Goal: Task Accomplishment & Management: Complete application form

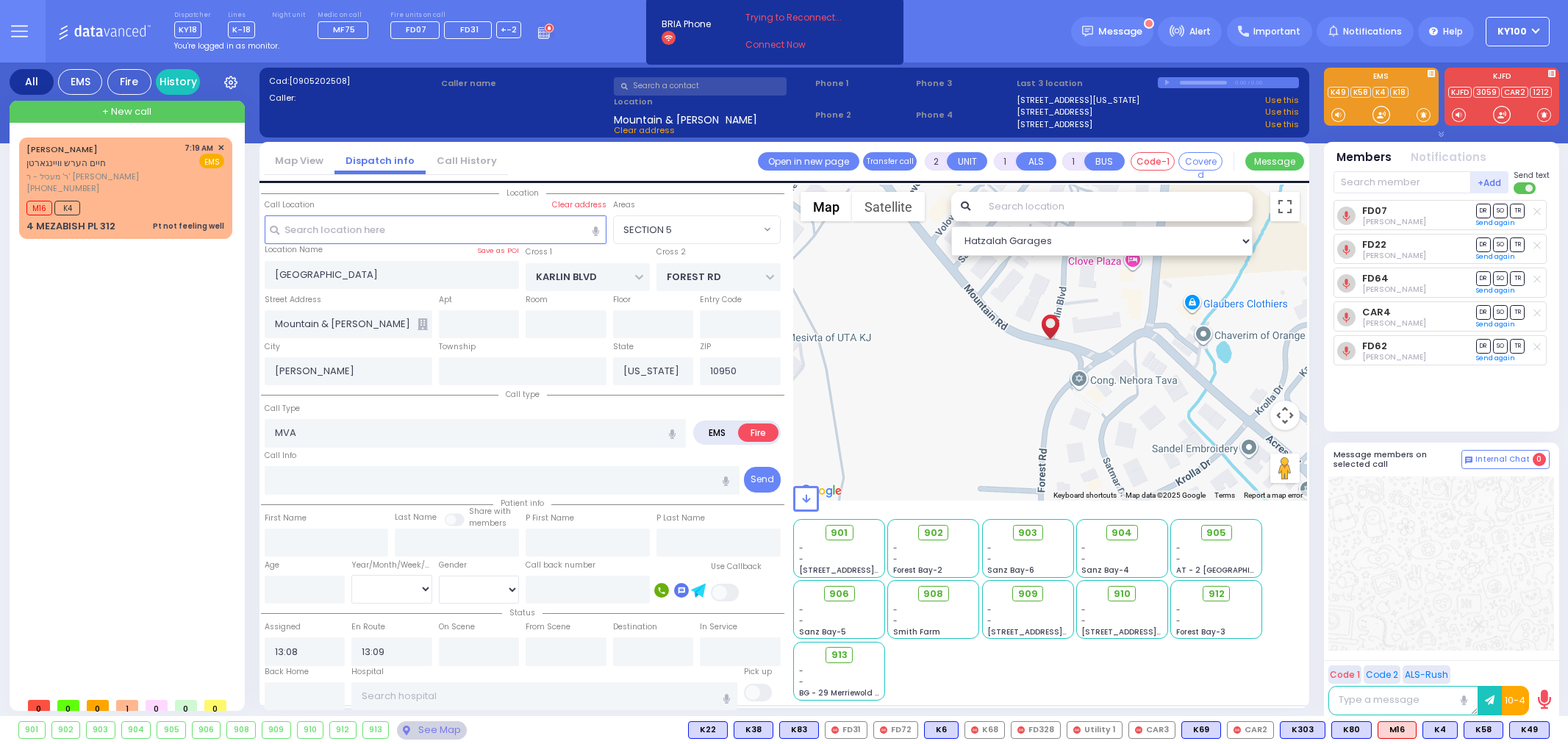
select select "SECTION 5"
select select
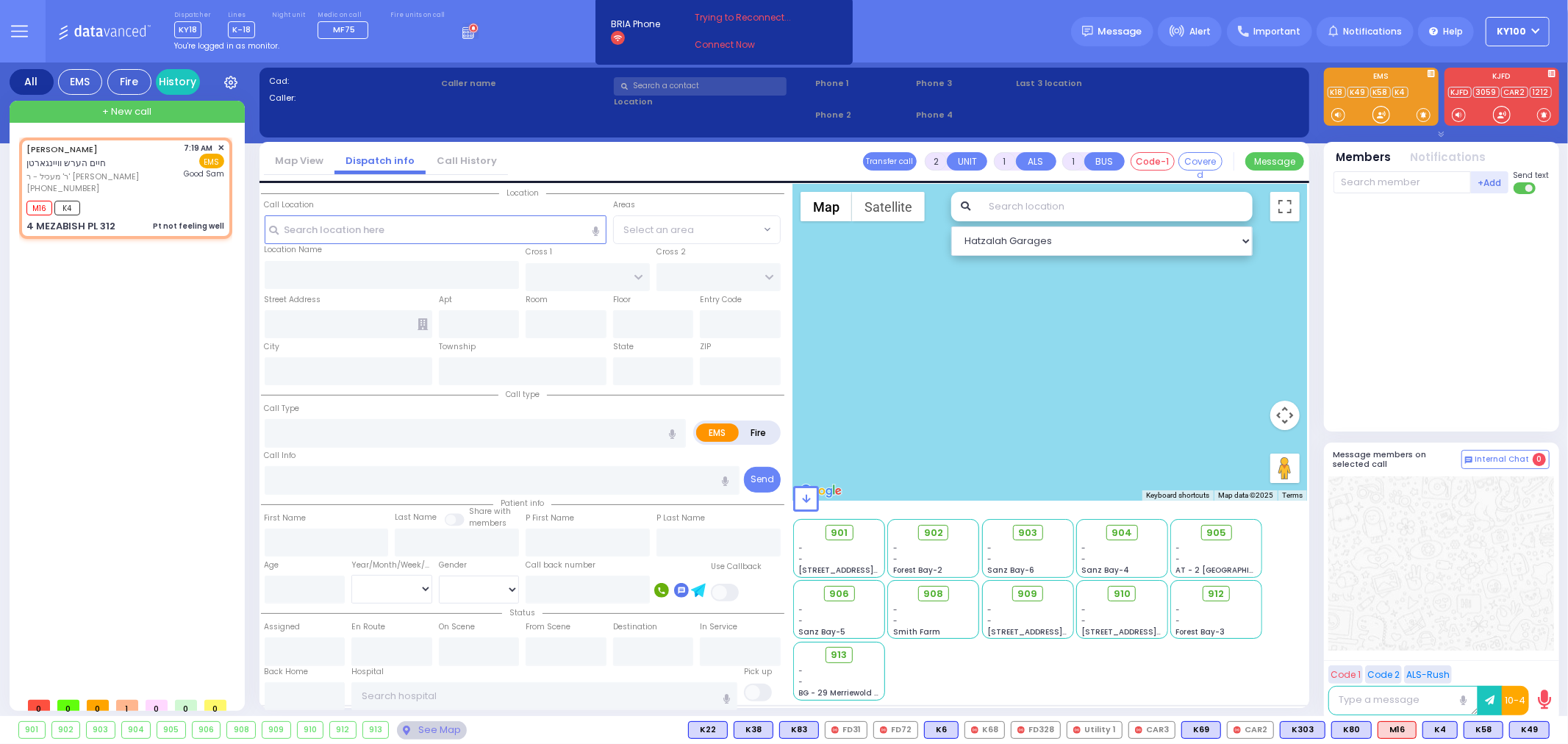
type input "1"
type input "0"
select select
type input "Pt not feeling well"
radio input "true"
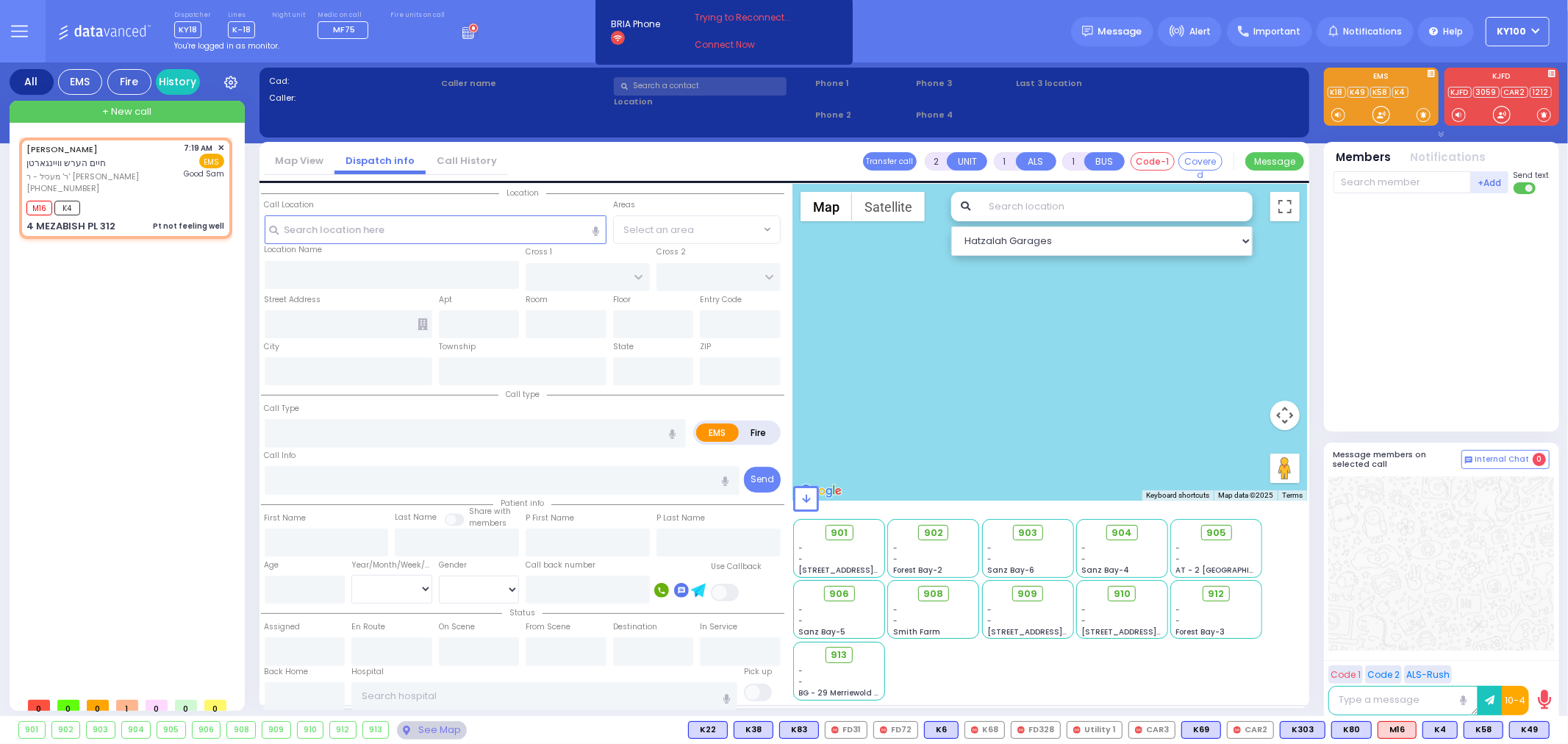
type input "[PERSON_NAME]"
type input "WEINGARTEN"
type input "27"
select select "Year"
select select "[DEMOGRAPHIC_DATA]"
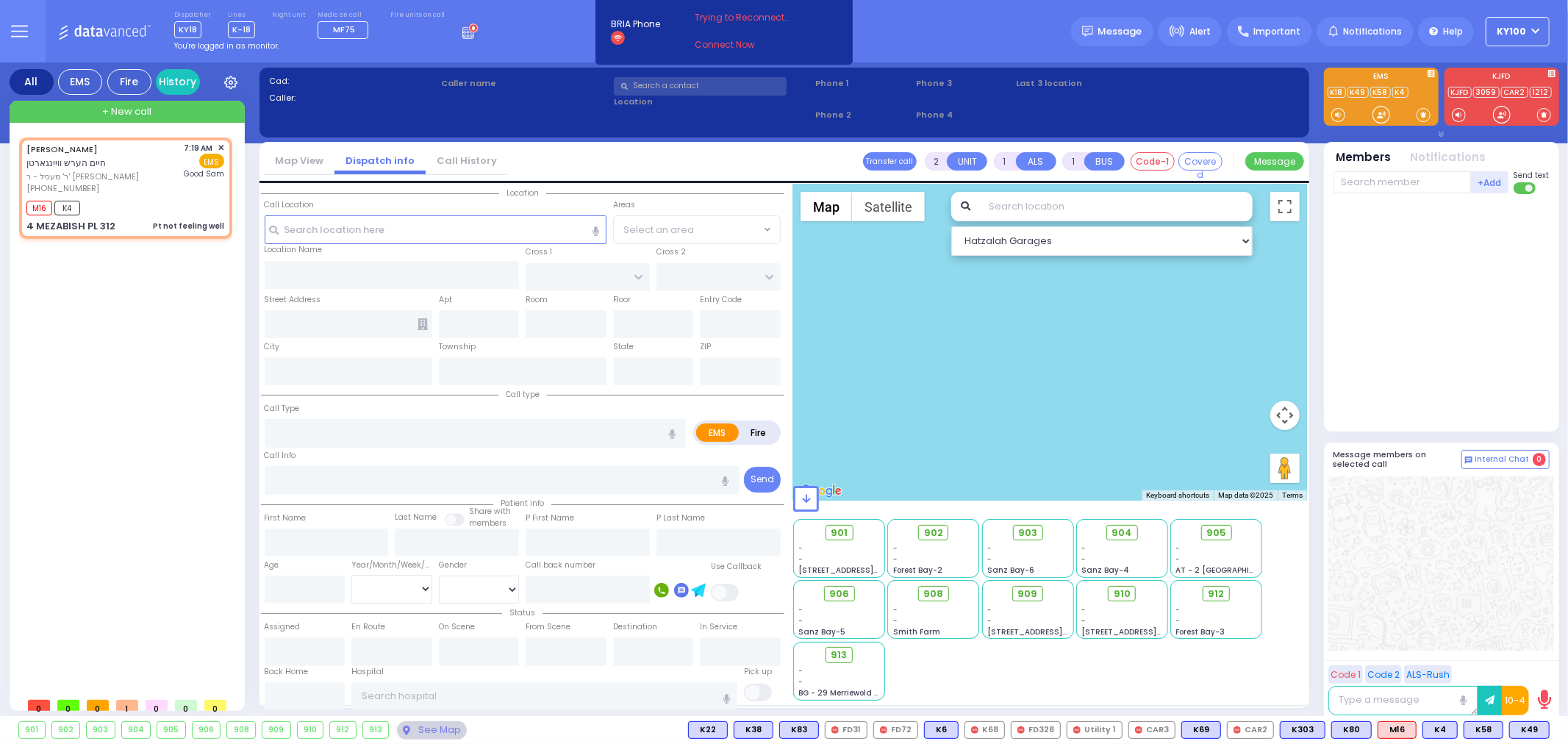
type input "07:19"
type input "07:22"
type input "[GEOGRAPHIC_DATA]"
select select "Hatzalah Garages"
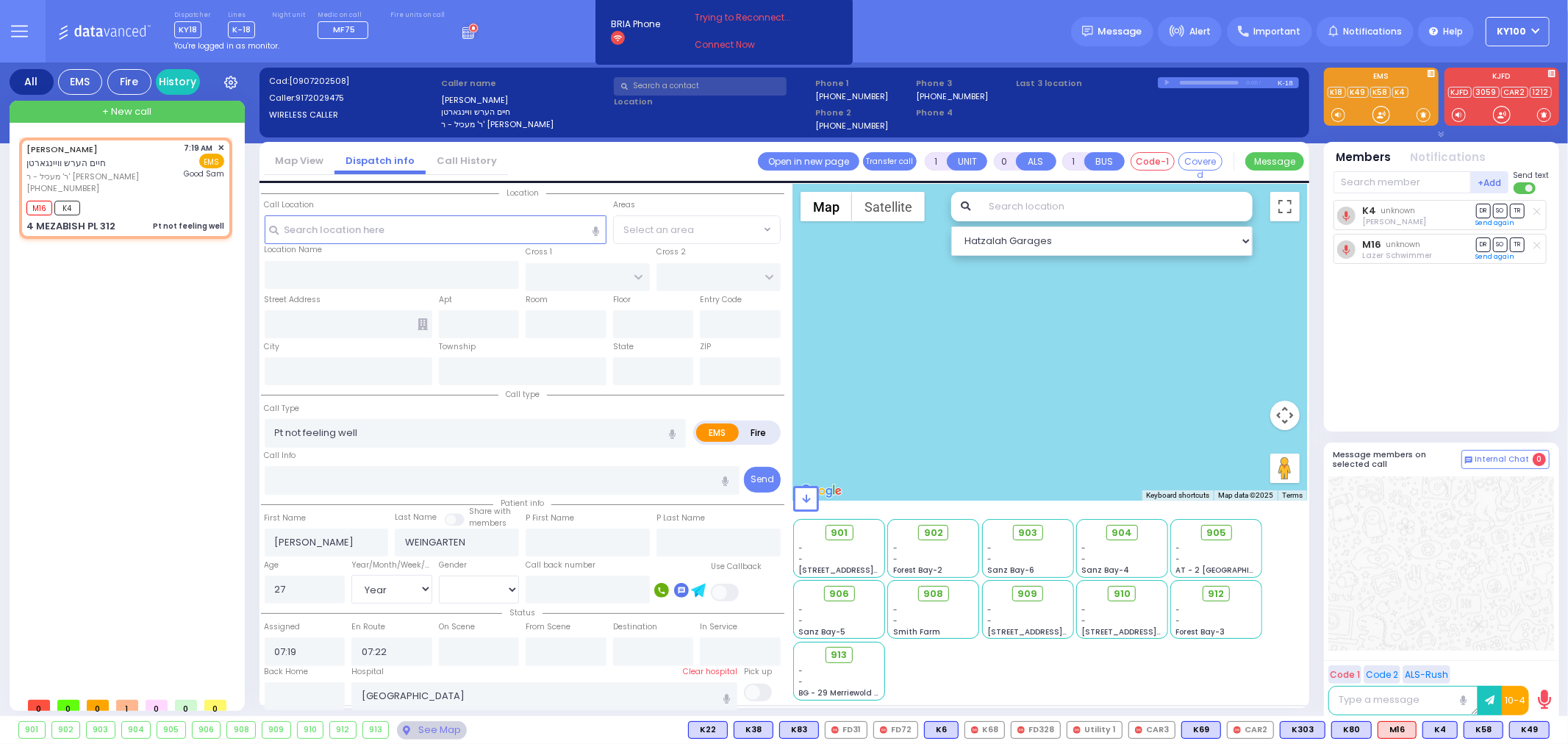
type input "NICKLESBURG RD"
type input "FOREST RD"
type input "4 MEZABISH PL"
type input "312"
type input "Monroe"
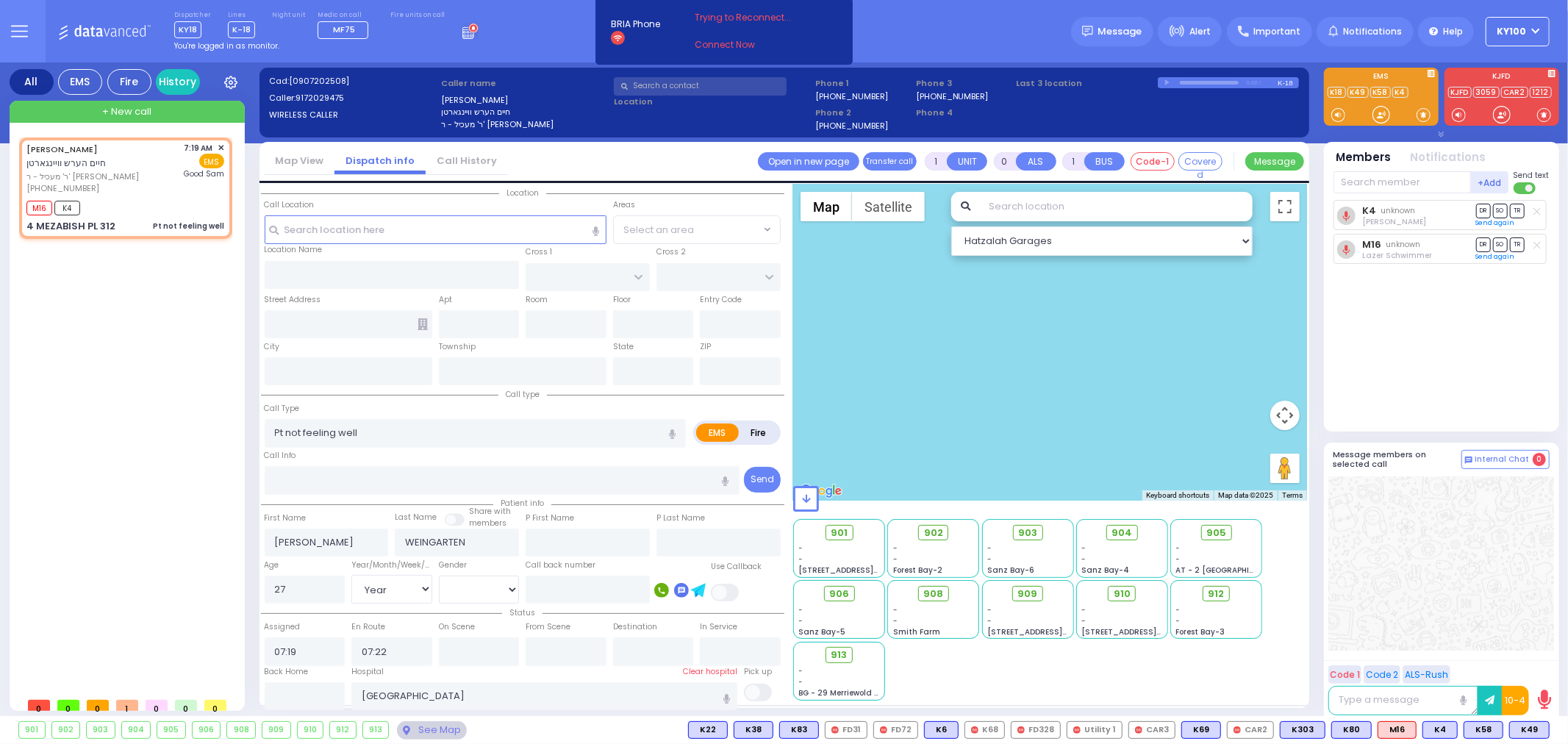
type input "[US_STATE]"
type input "10950"
select select "ATZEI TAMURIM"
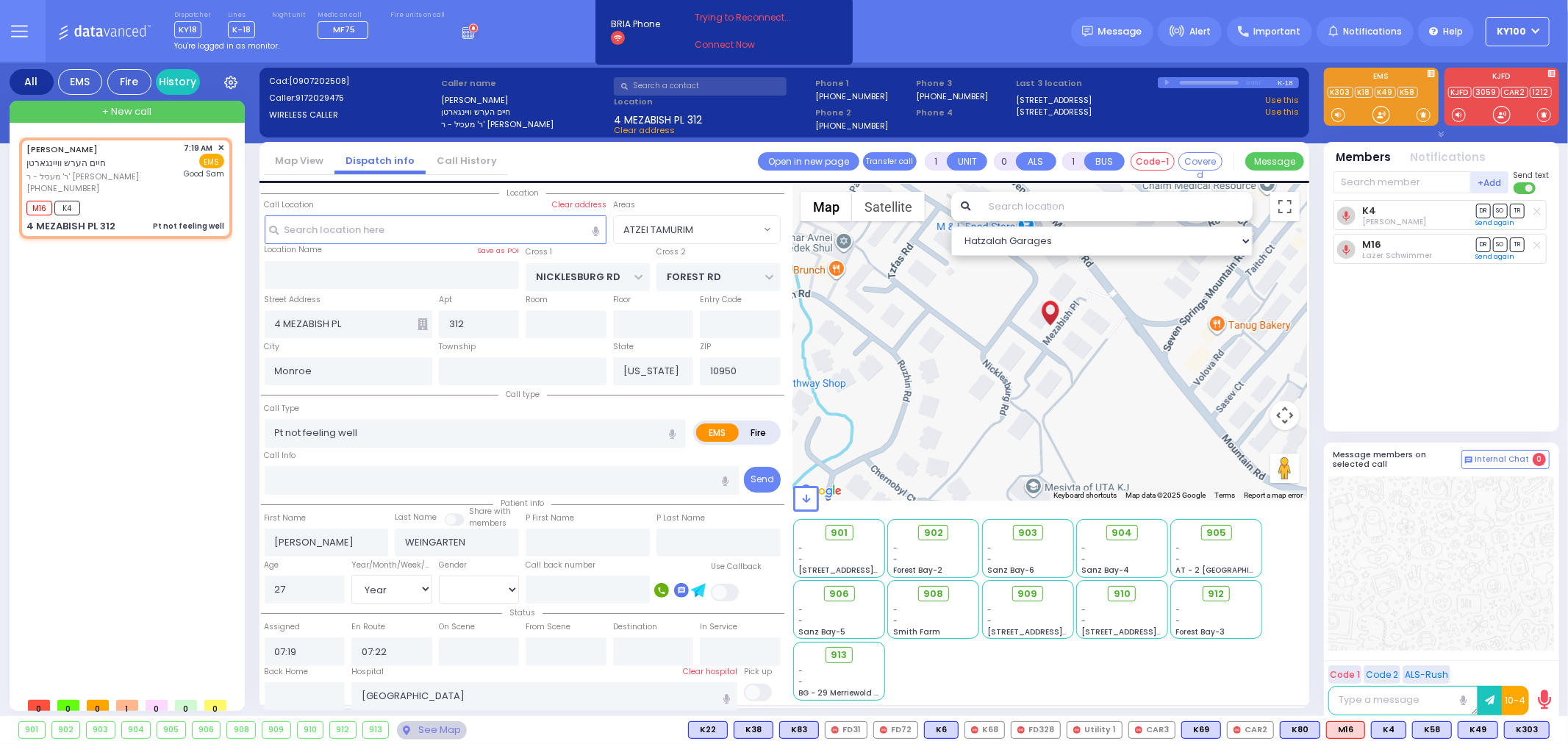
select select
radio input "true"
select select "Year"
select select "[DEMOGRAPHIC_DATA]"
select select "Hatzalah Garages"
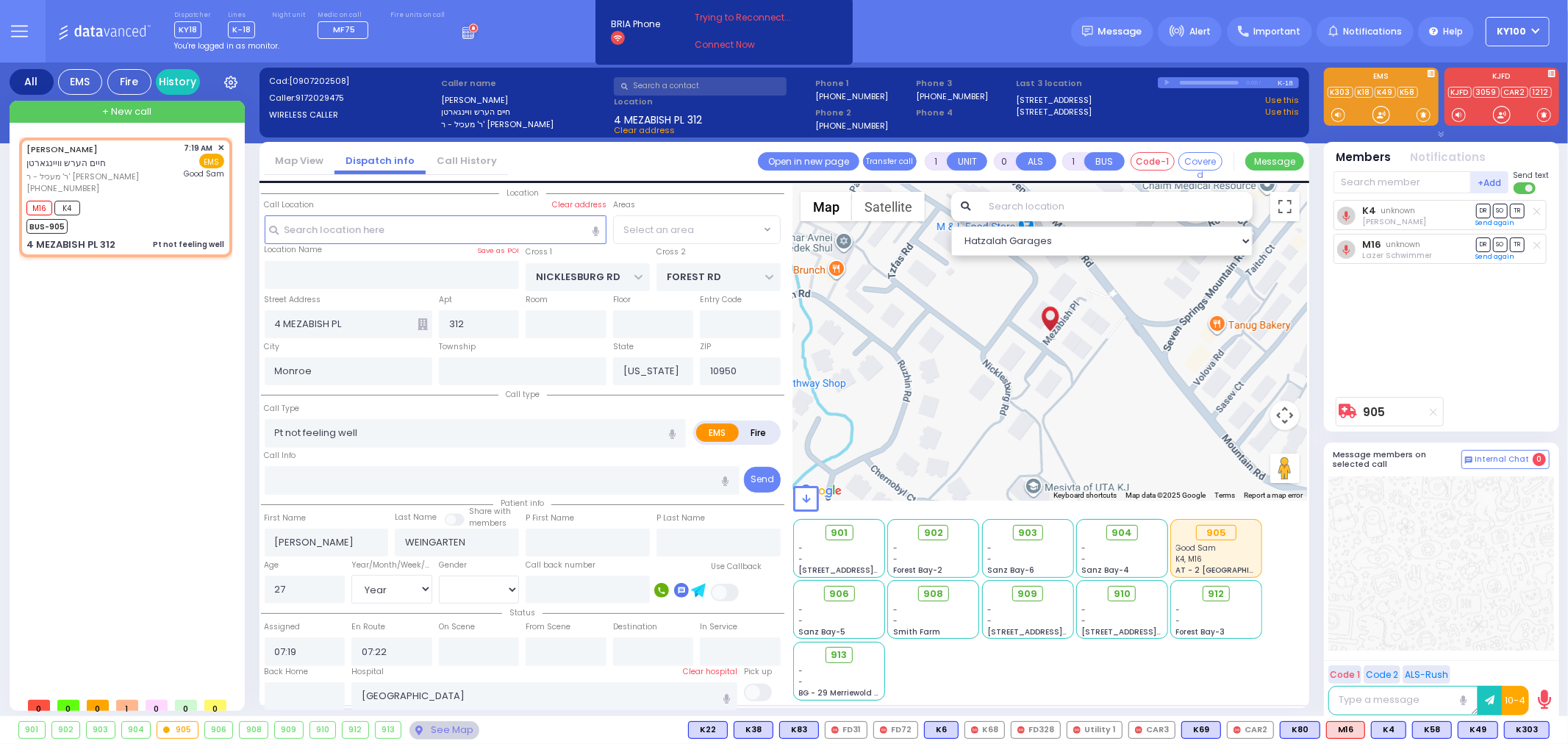
select select "ATZEI TAMURIM"
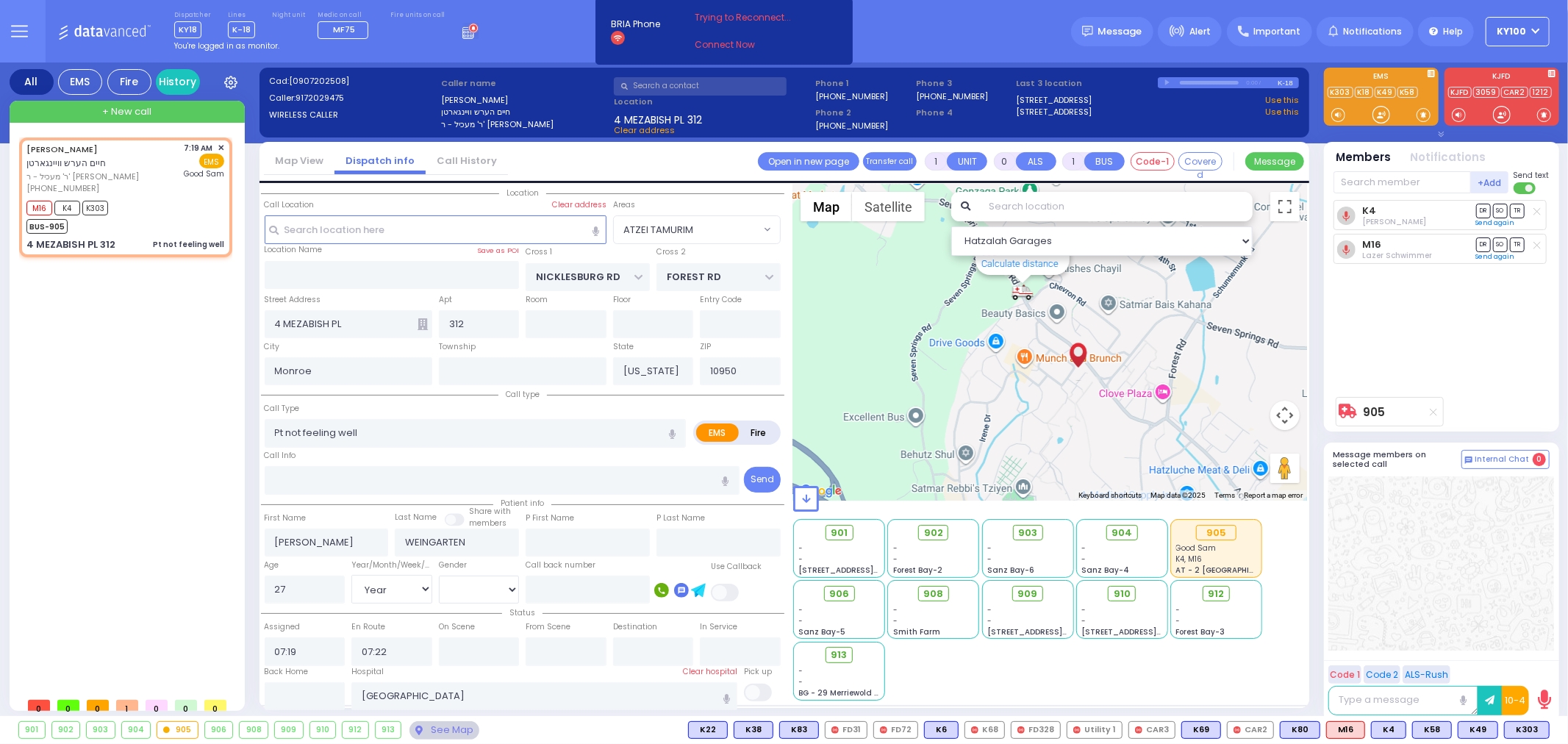
select select
radio input "true"
select select "Year"
select select "[DEMOGRAPHIC_DATA]"
select select "Hatzalah Garages"
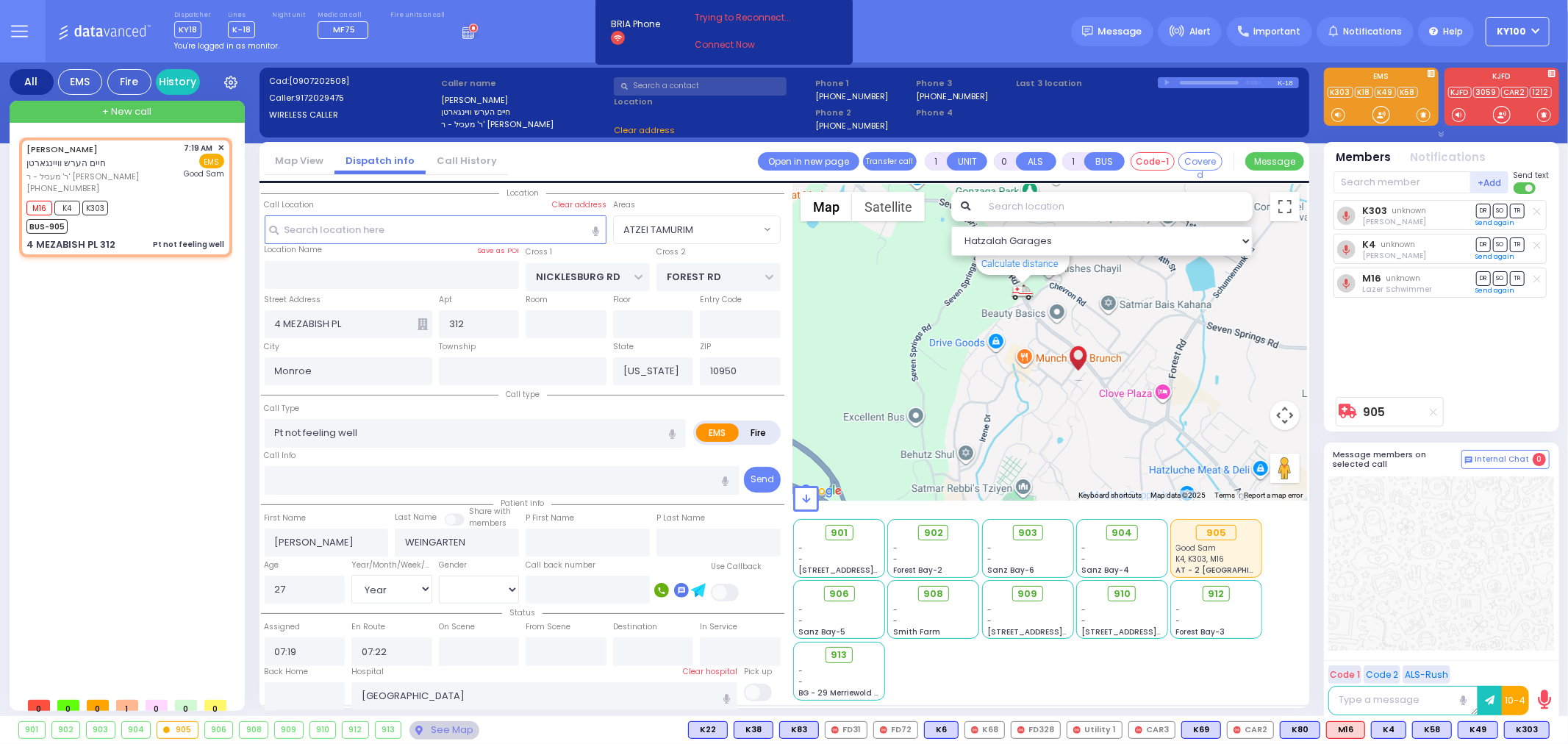
select select "ATZEI TAMURIM"
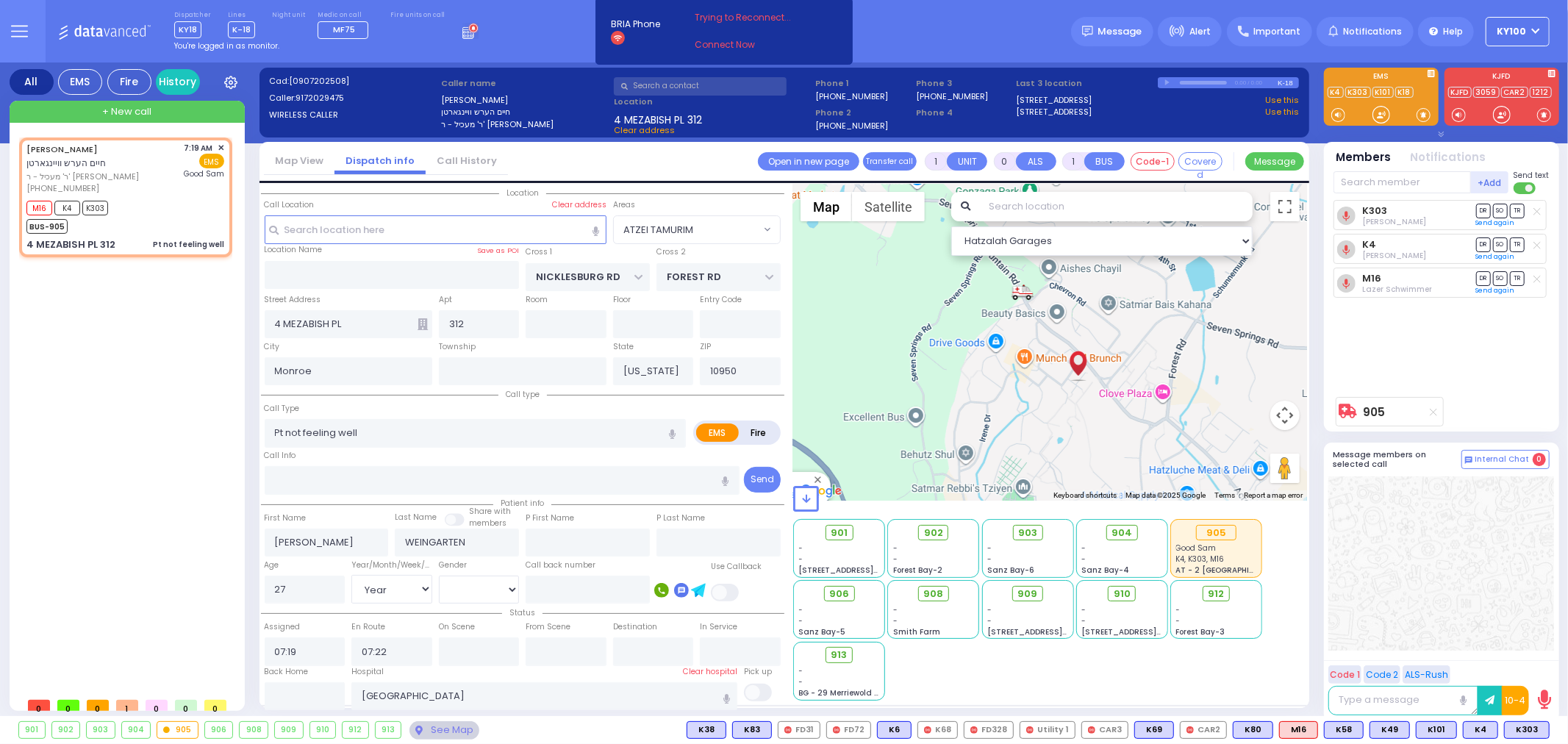
type input "6"
select select
radio input "true"
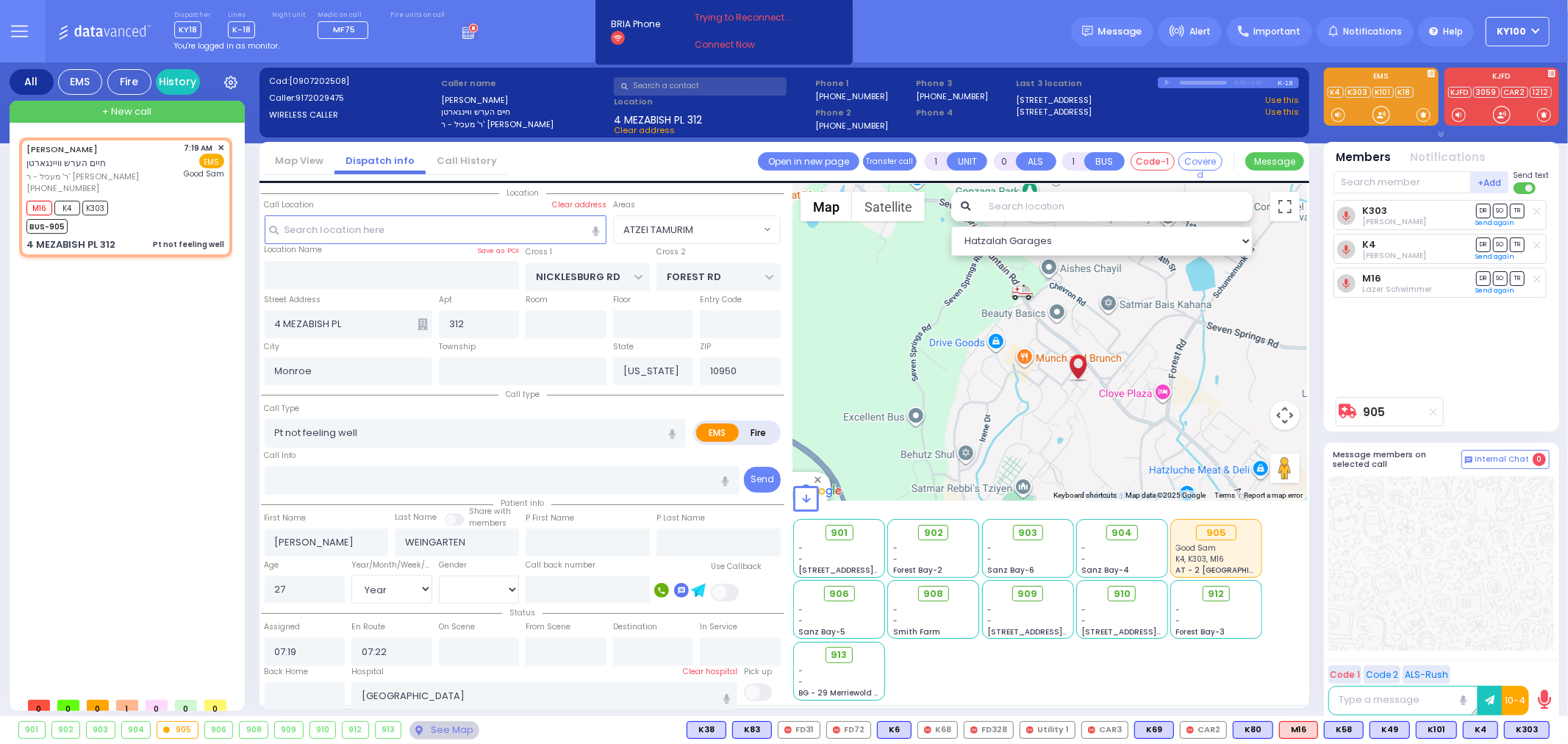
type input "Unknown"
select select "Year"
select select "[DEMOGRAPHIC_DATA]"
select select "ATZEI TAMURIM"
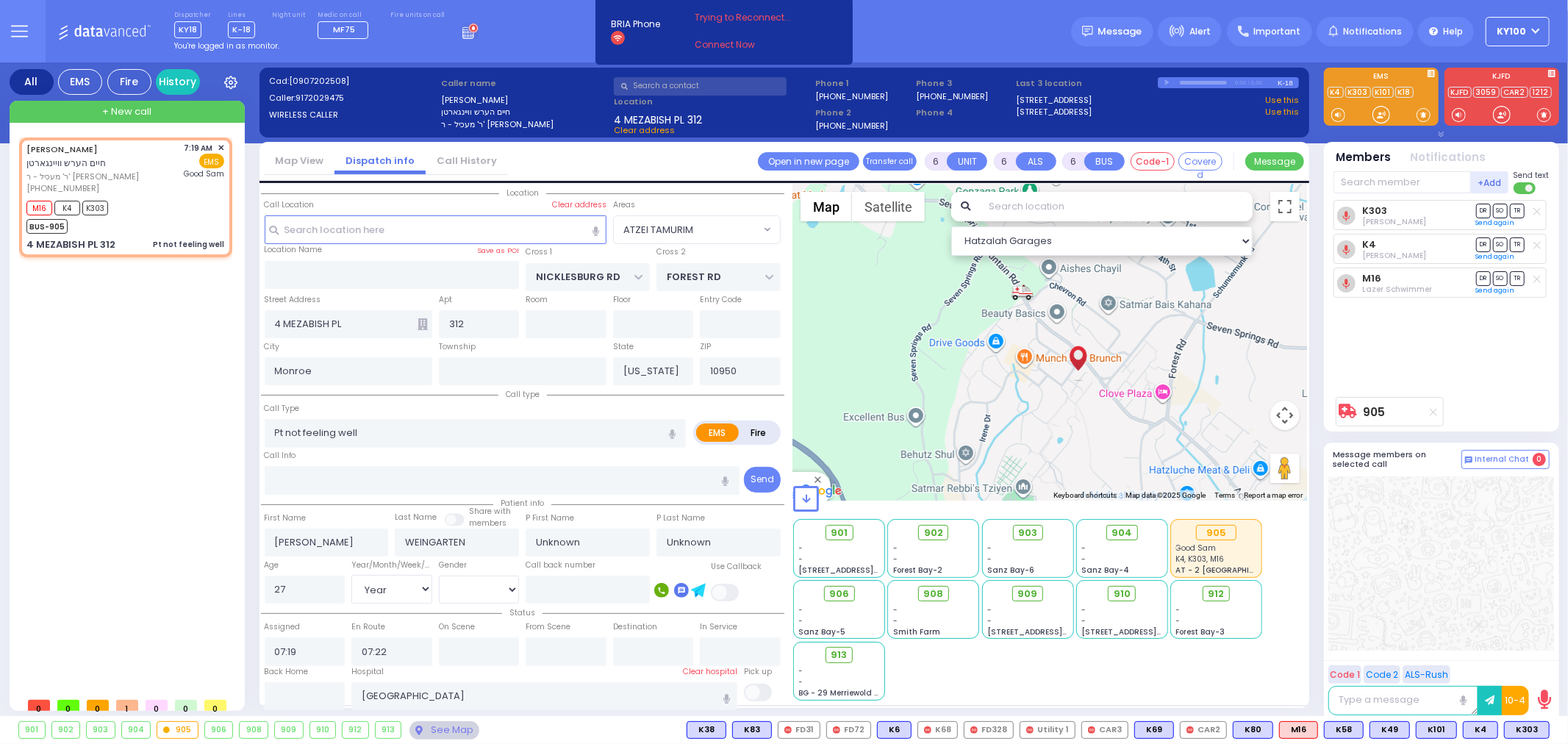
select select "Hatzalah Garages"
select select
radio input "true"
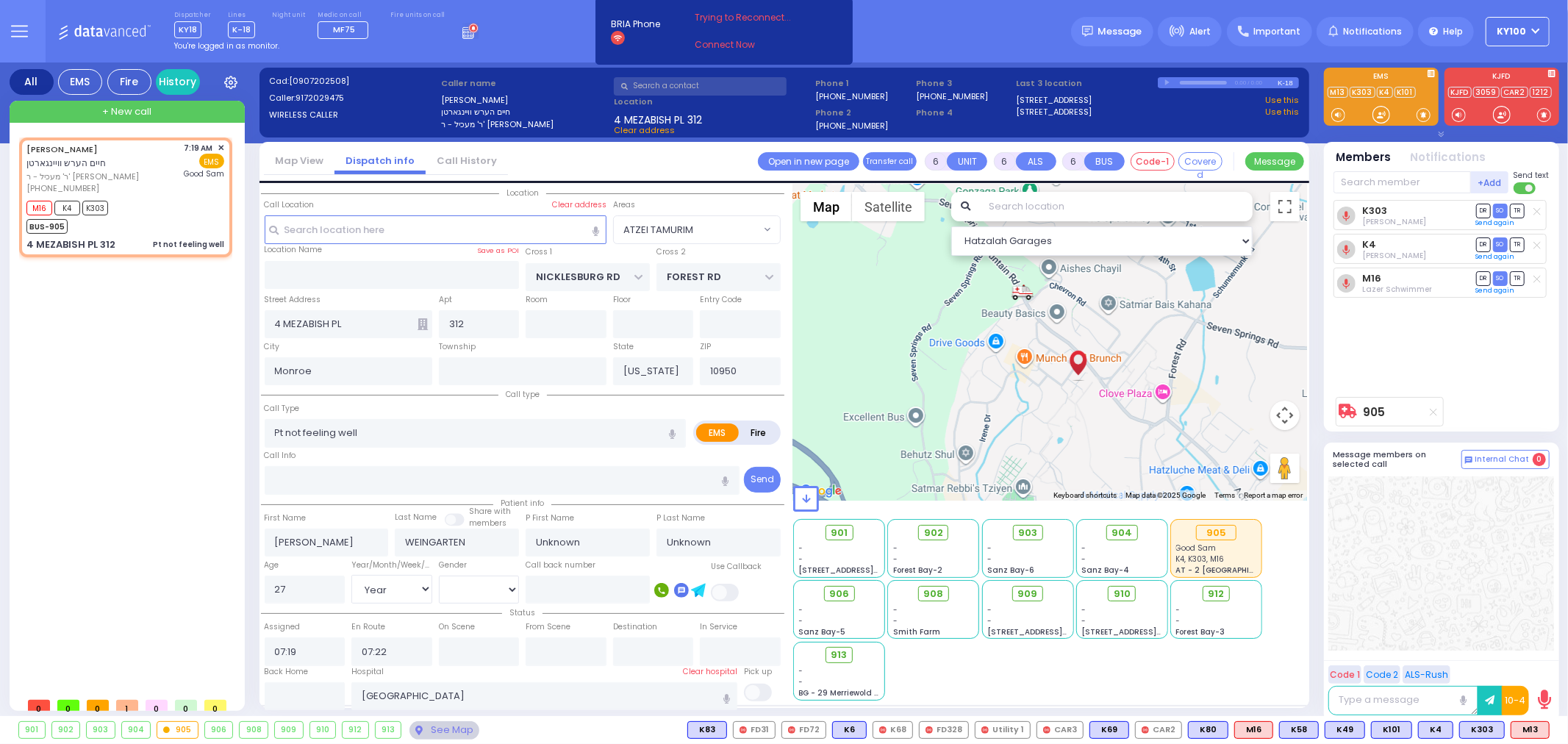
select select "Year"
select select "[DEMOGRAPHIC_DATA]"
type input "07:25"
type input "07:56"
select select
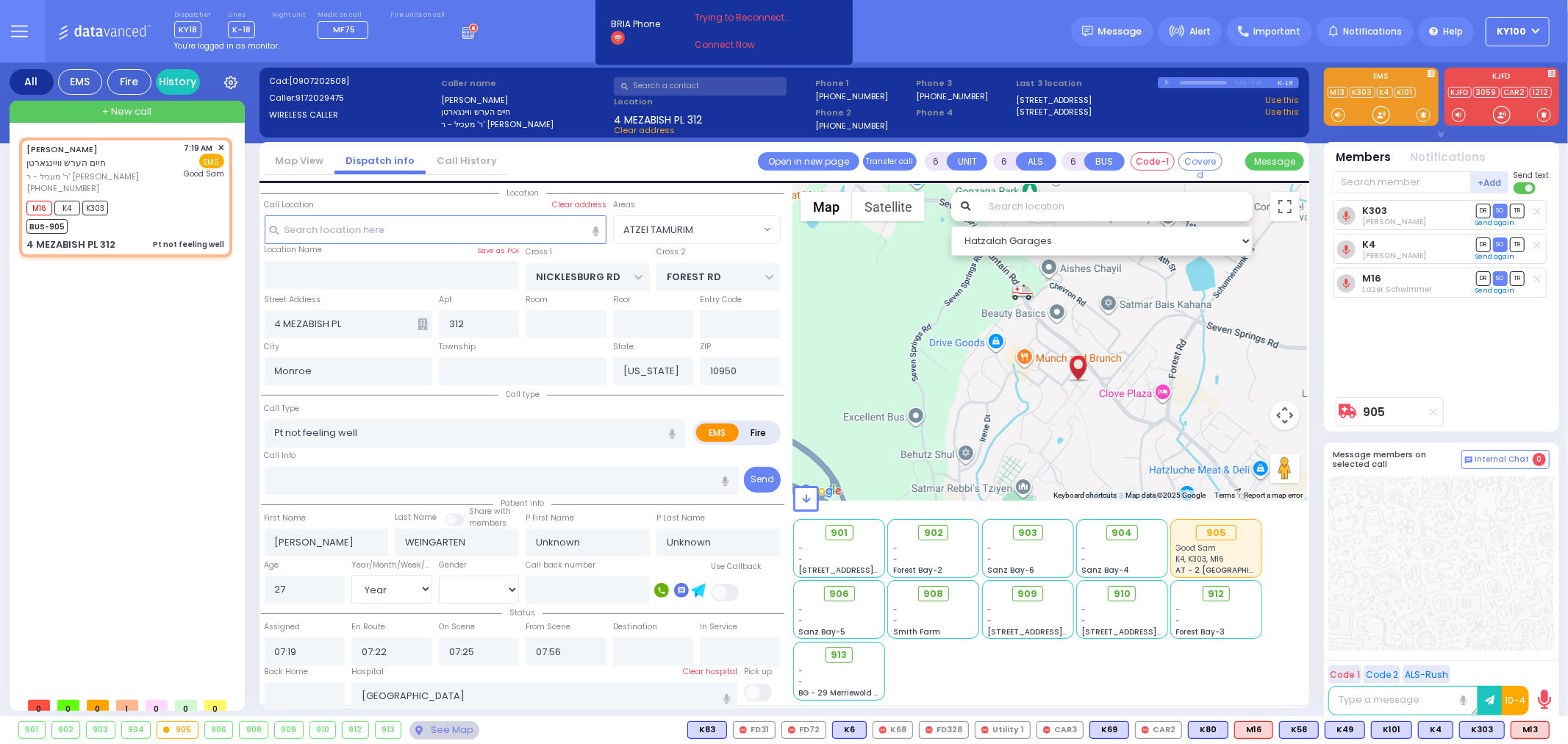
radio input "true"
select select "Year"
select select "[DEMOGRAPHIC_DATA]"
select select "ATZEI TAMURIM"
select select "Hatzalah Garages"
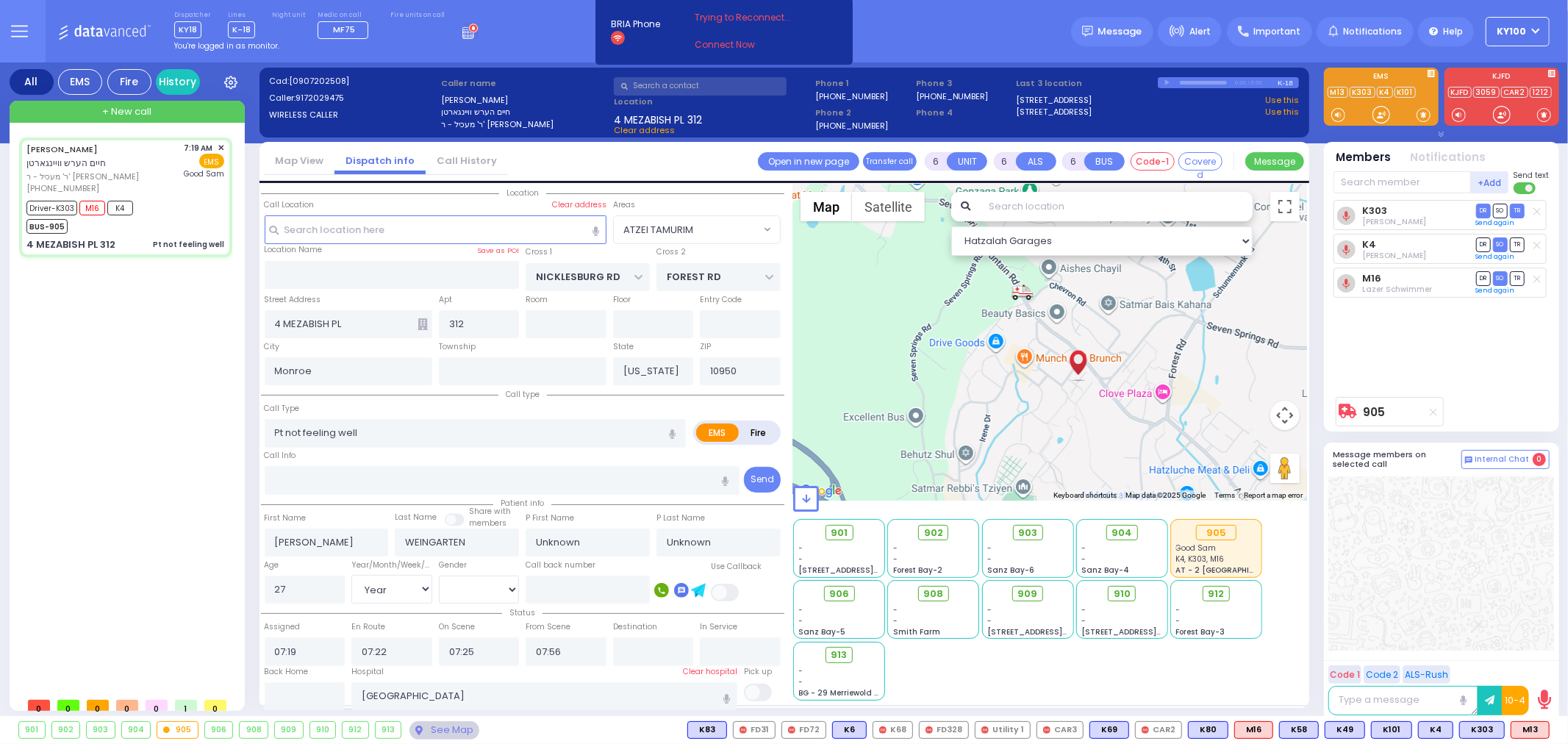
select select
radio input "true"
select select "Year"
select select "[DEMOGRAPHIC_DATA]"
radio input "true"
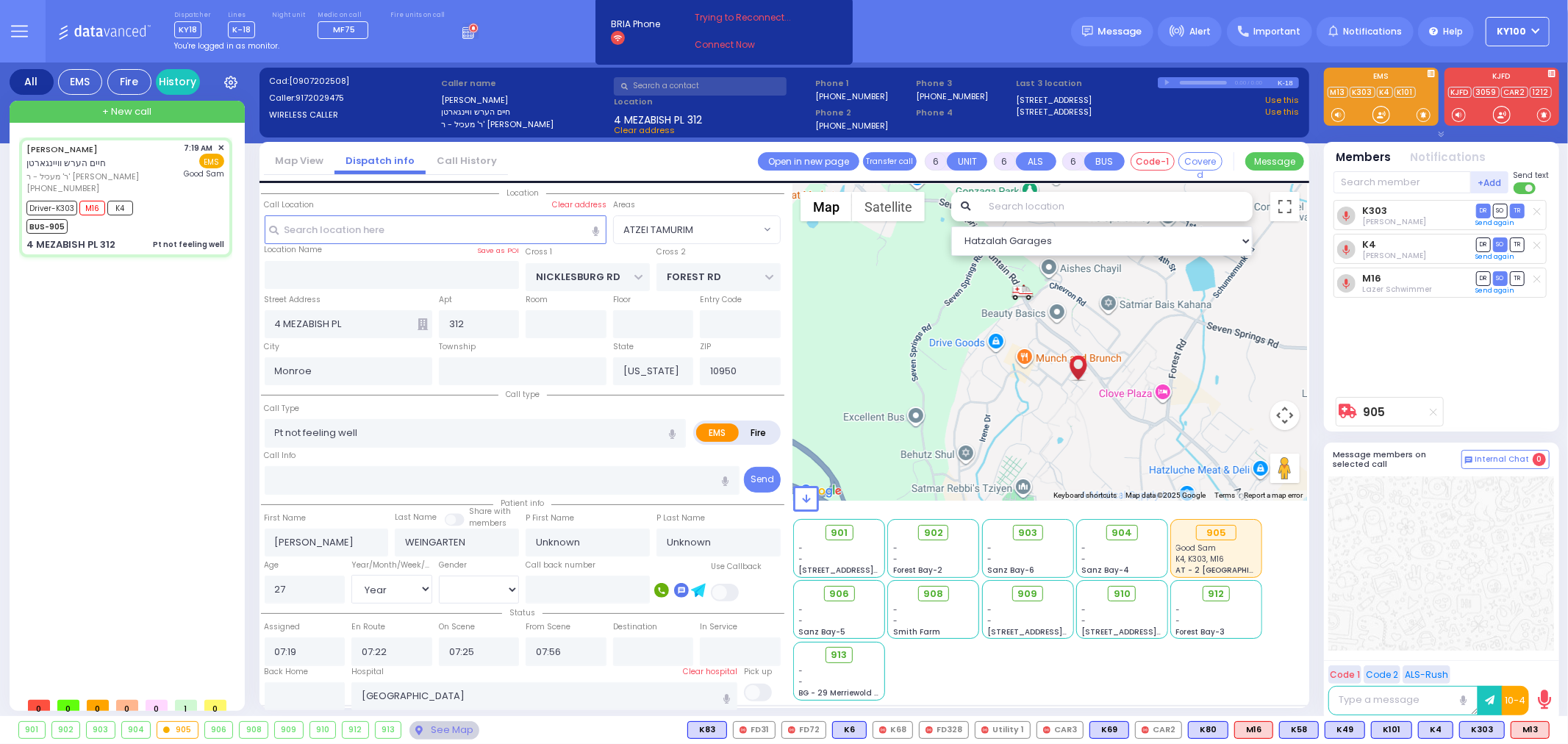
select select "Year"
select select "[DEMOGRAPHIC_DATA]"
select select "ATZEI TAMURIM"
select select "Hatzalah Garages"
select select
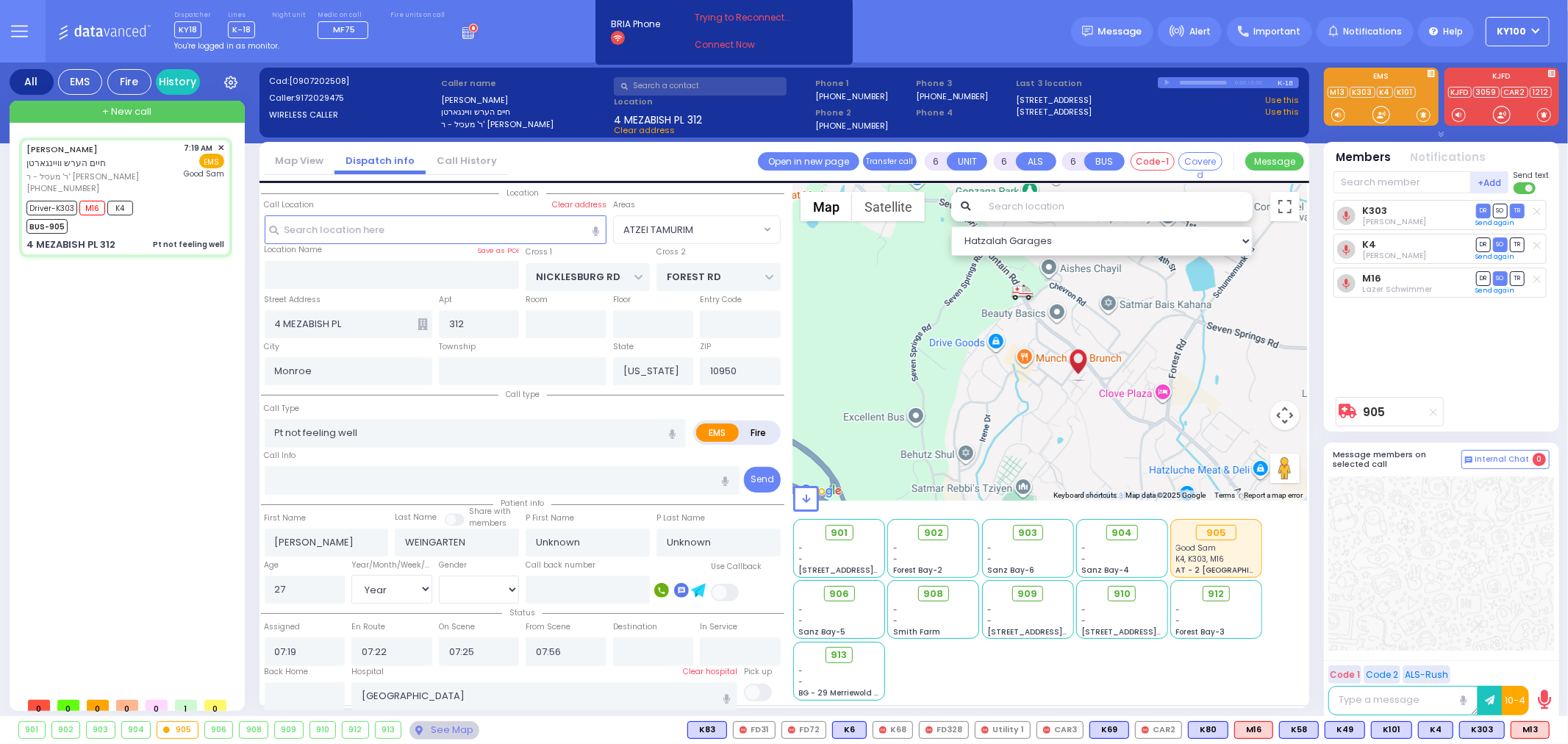
radio input "true"
select select "Year"
select select "[DEMOGRAPHIC_DATA]"
select select "ATZEI TAMURIM"
select select "Hatzalah Garages"
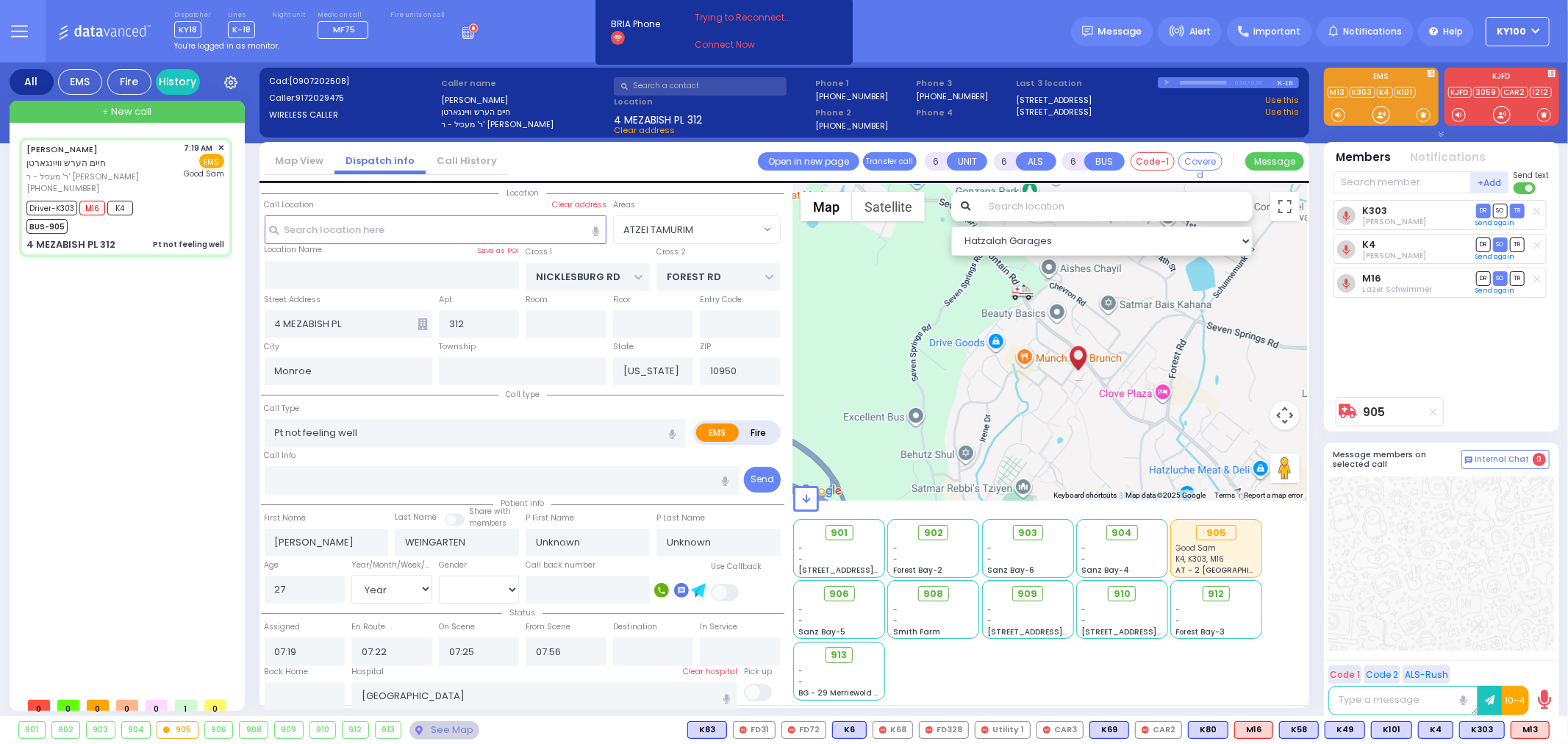
select select
radio input "true"
type input "[PERSON_NAME]"
type input "Weingarten"
select select "Year"
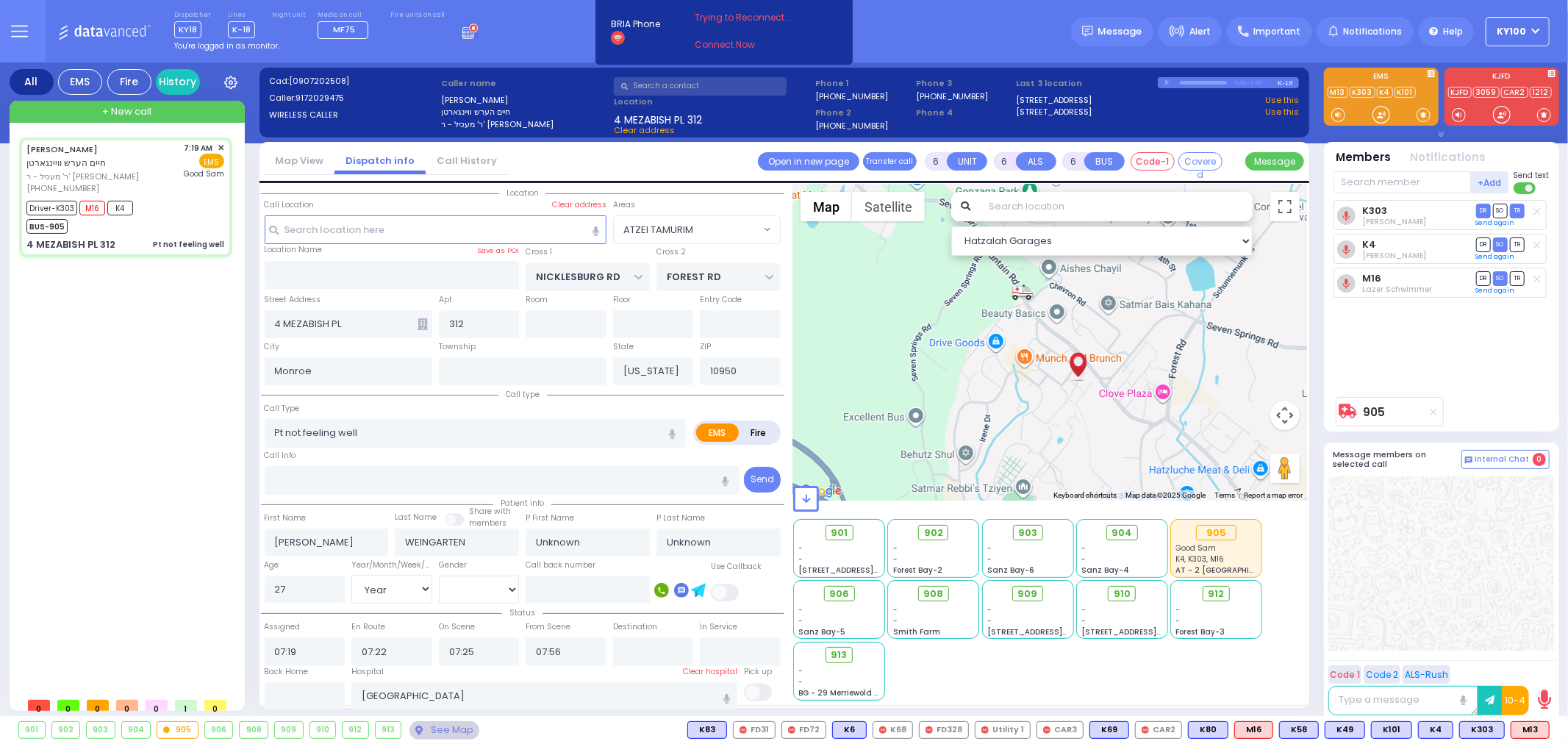
select select "[DEMOGRAPHIC_DATA]"
select select "ATZEI TAMURIM"
select select "Hatzalah Garages"
select select
radio input "true"
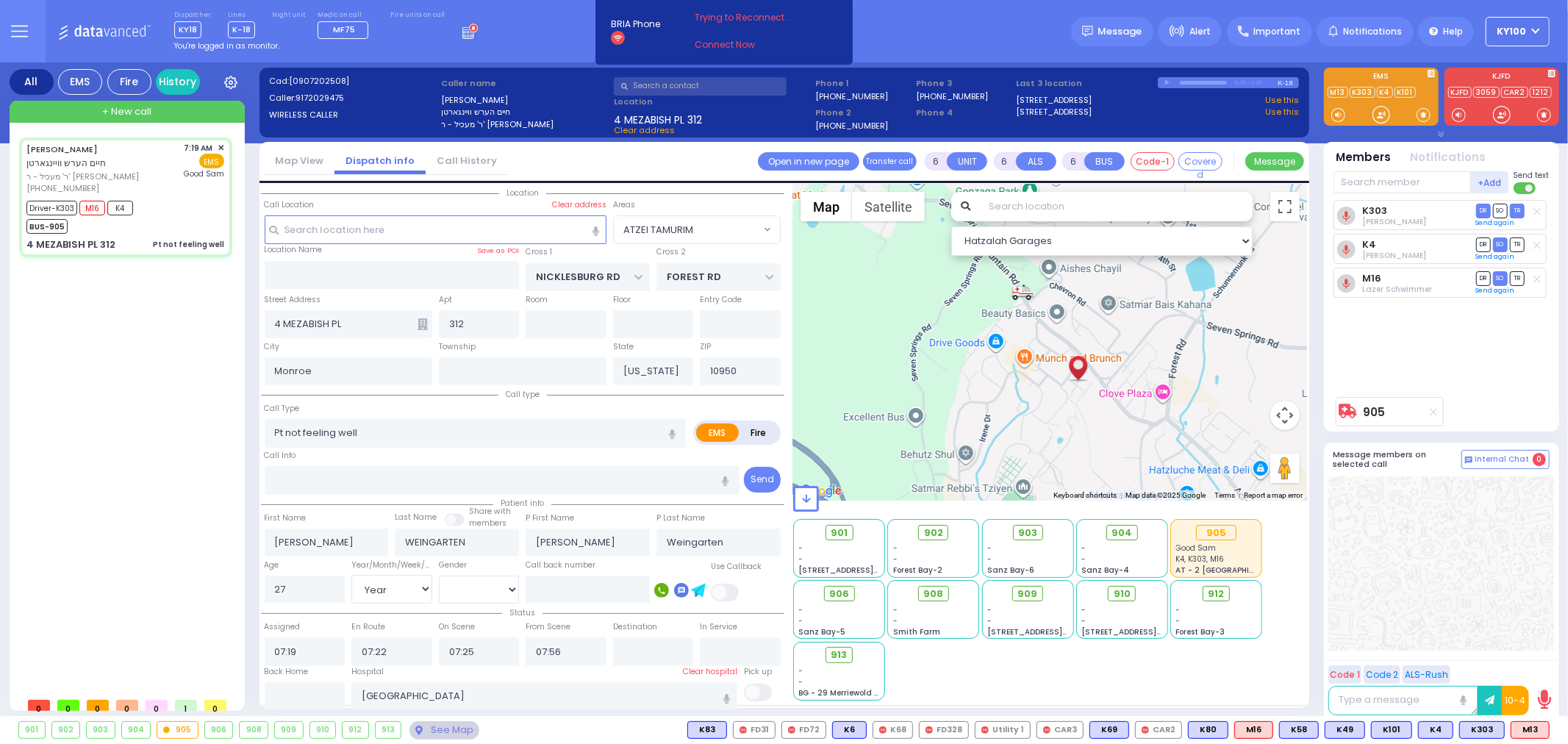
select select "Year"
select select "[DEMOGRAPHIC_DATA]"
radio input "true"
select select "Year"
select select "[DEMOGRAPHIC_DATA]"
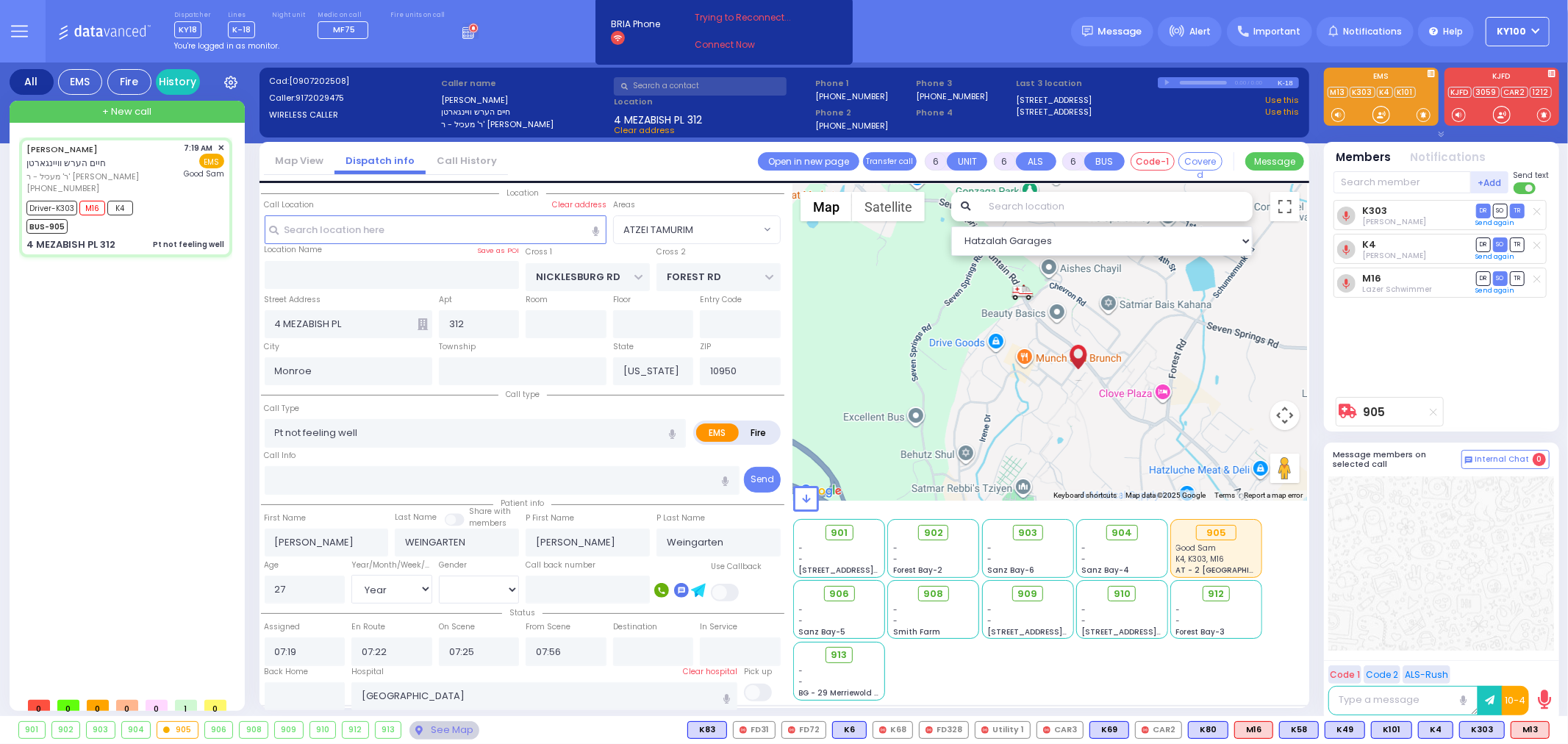
select select "ATZEI TAMURIM"
select select "Hatzalah Garages"
select select
radio input "true"
select select "Year"
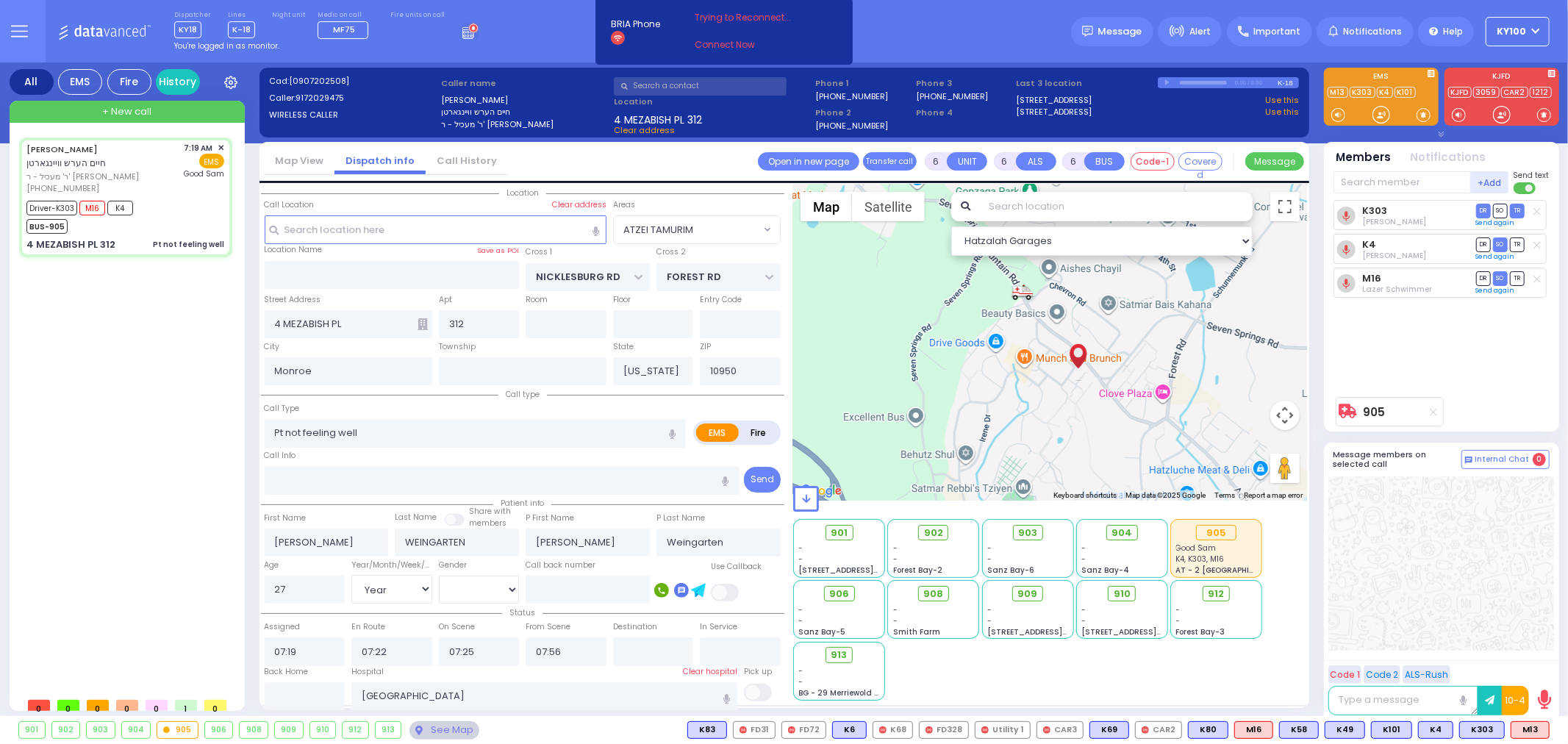
select select "[DEMOGRAPHIC_DATA]"
select select "ATZEI TAMURIM"
select select "Hatzalah Garages"
select select
radio input "true"
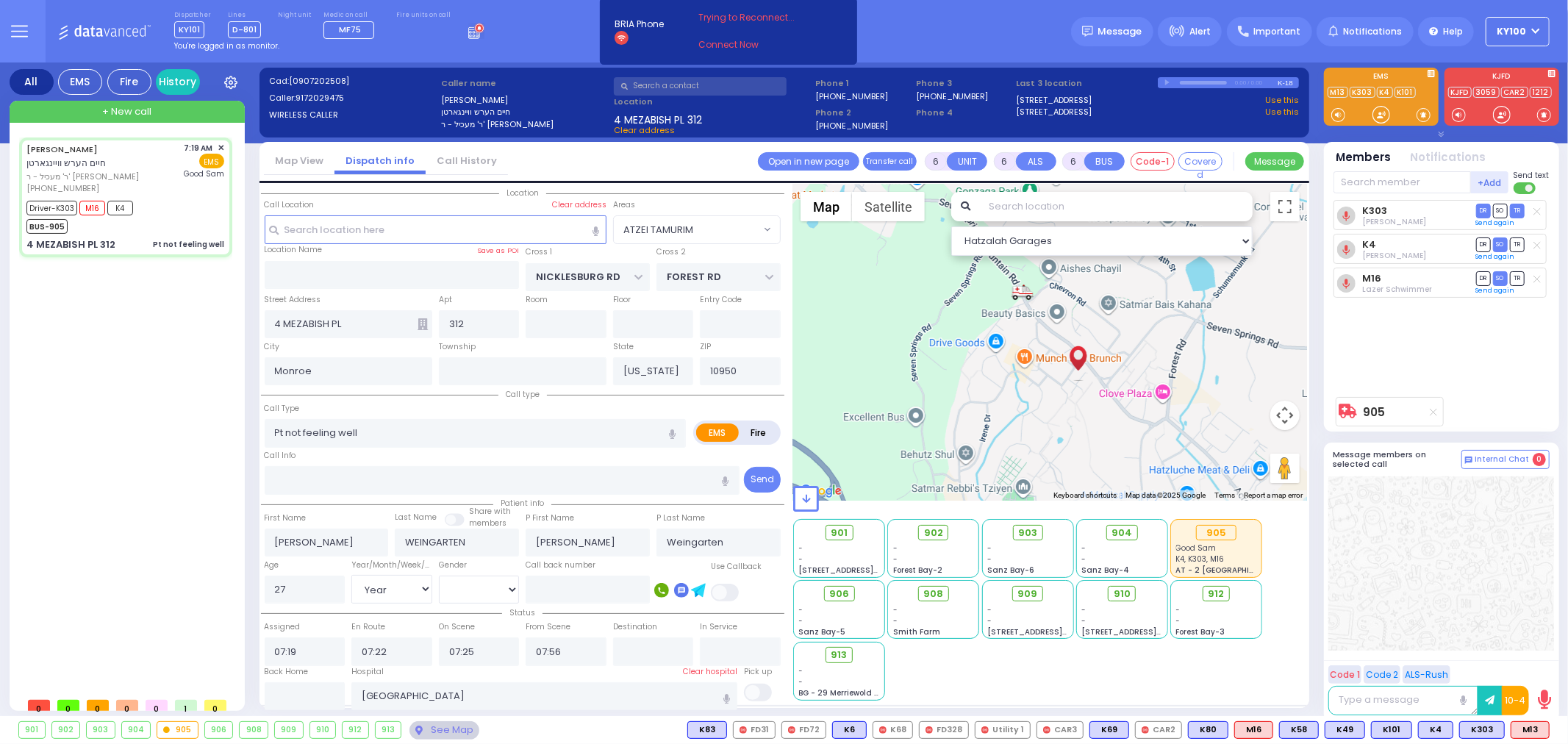
select select "Year"
select select "[DEMOGRAPHIC_DATA]"
radio input "true"
select select "Year"
select select "[DEMOGRAPHIC_DATA]"
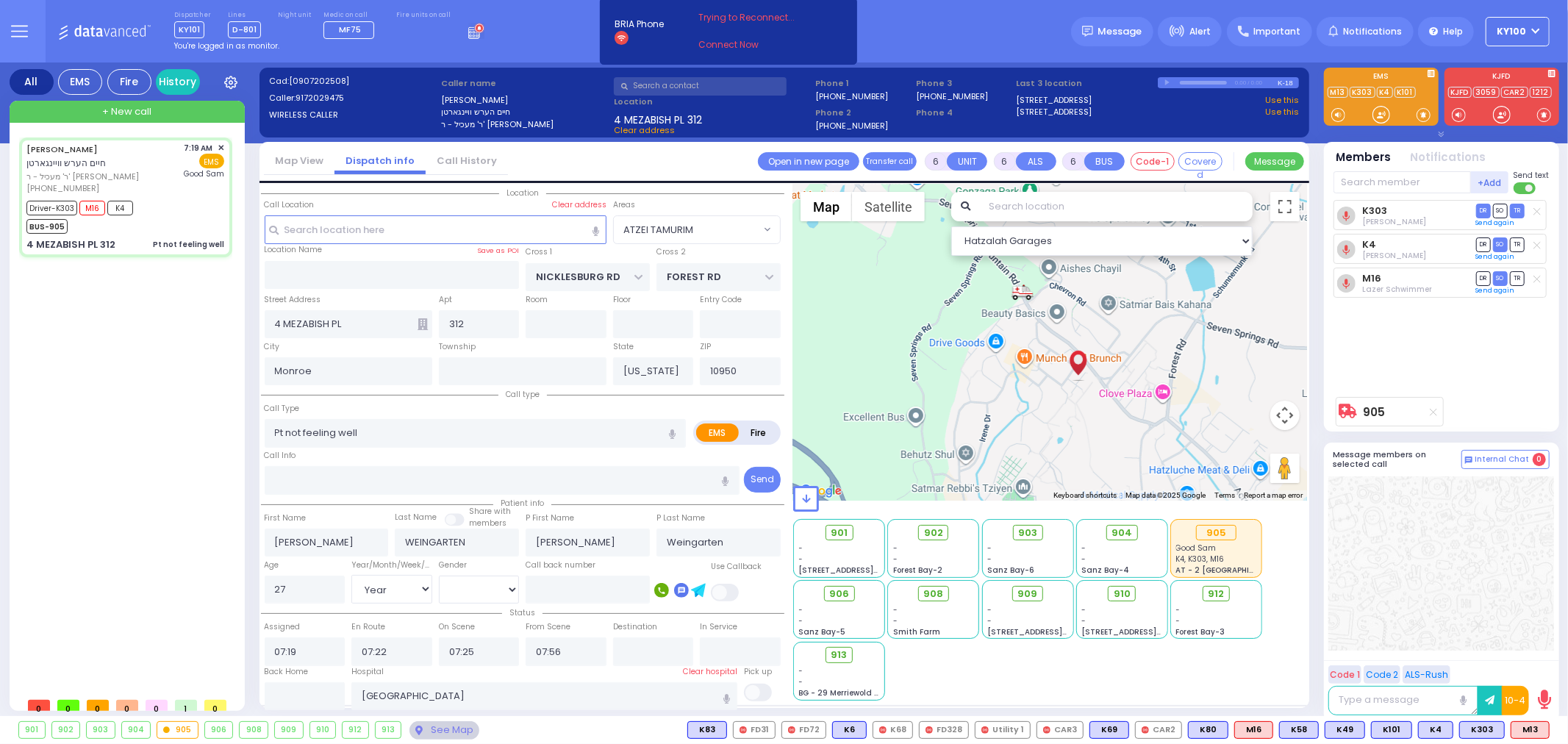
select select "ATZEI TAMURIM"
select select "Hatzalah Garages"
select select
radio input "true"
select select "Year"
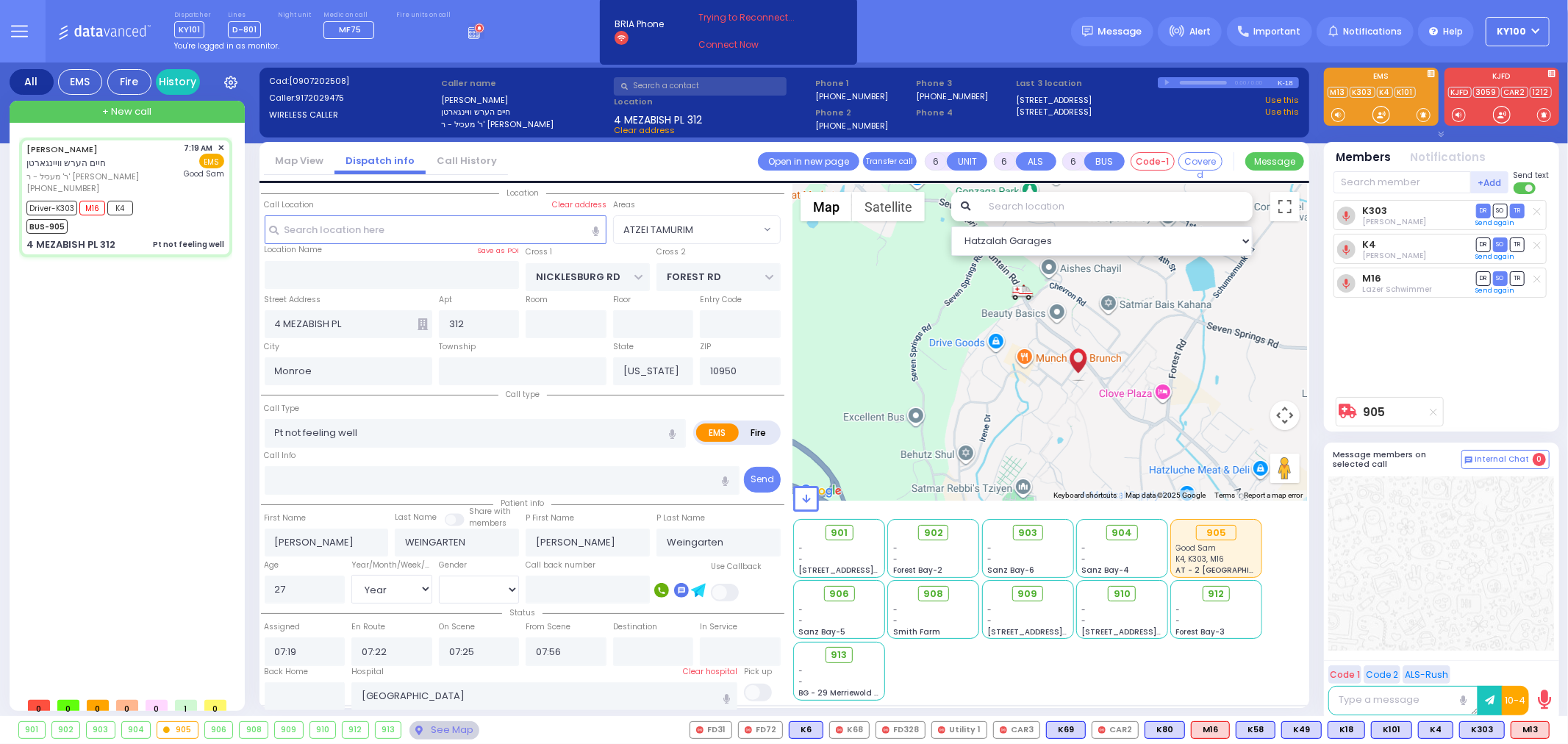
select select "[DEMOGRAPHIC_DATA]"
select select "ATZEI TAMURIM"
select select "Hatzalah Garages"
select select
radio input "true"
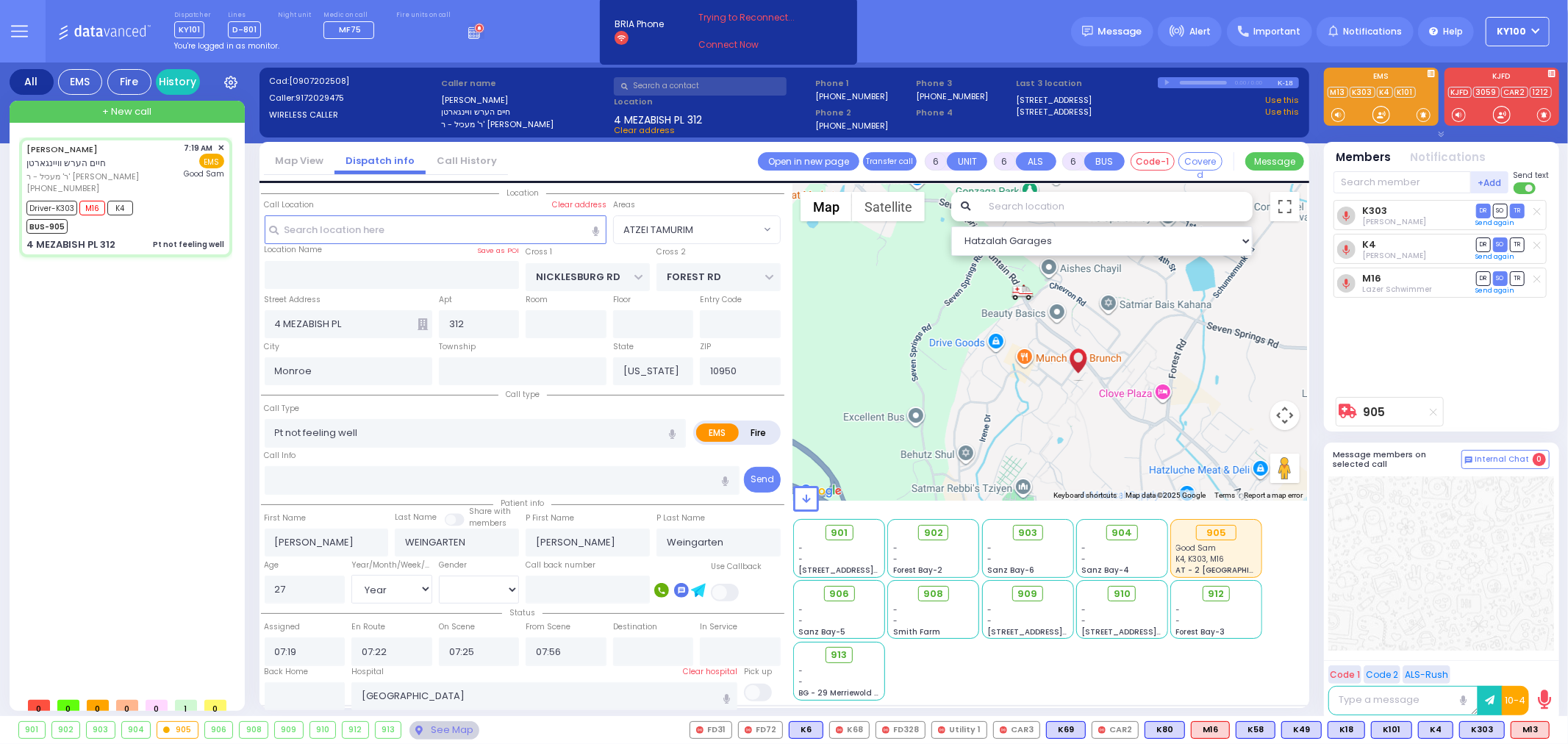
select select "Year"
select select "[DEMOGRAPHIC_DATA]"
select select "ATZEI TAMURIM"
select select "Hatzalah Garages"
select select
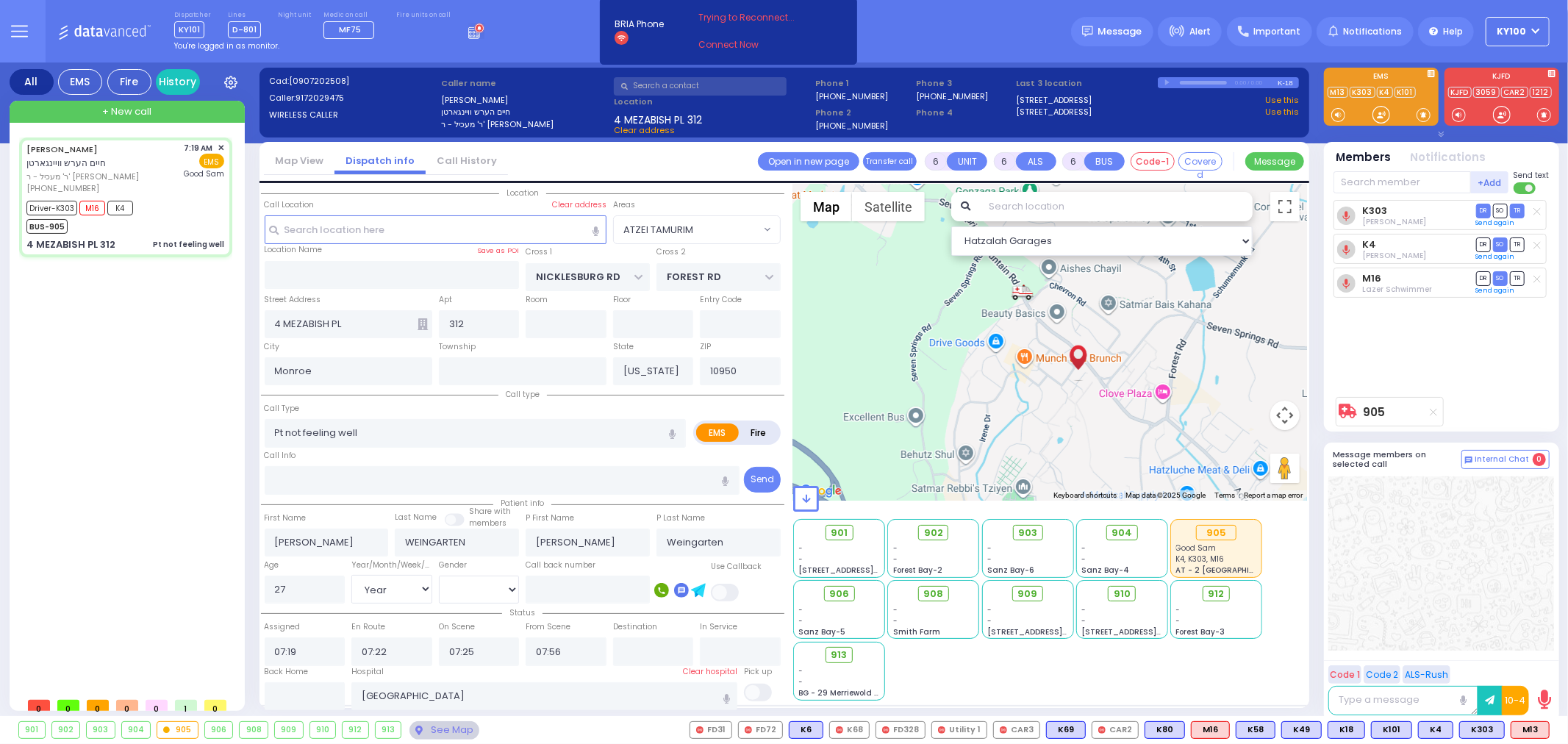
radio input "true"
select select "Year"
select select "[DEMOGRAPHIC_DATA]"
radio input "true"
select select "Year"
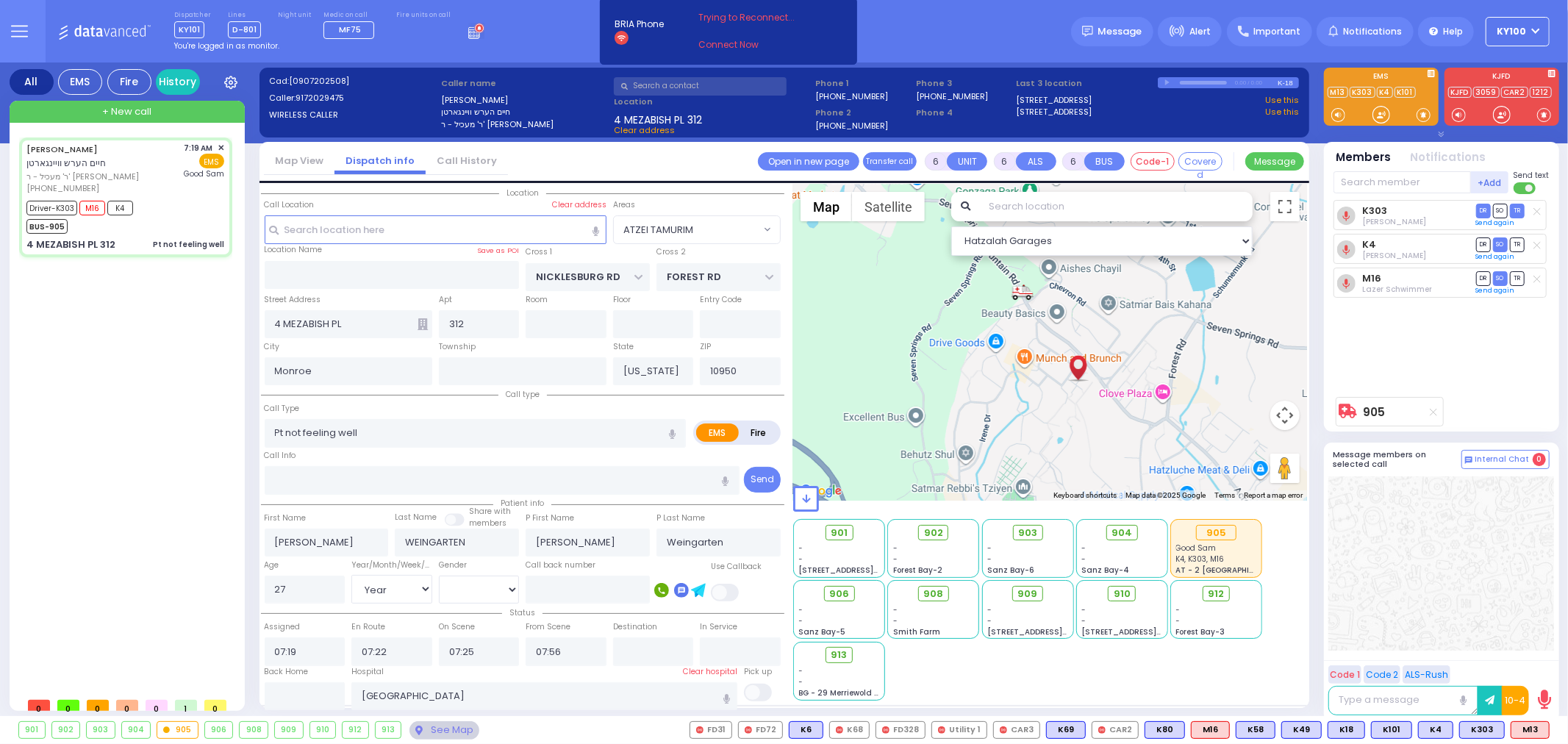
select select "[DEMOGRAPHIC_DATA]"
select select "ATZEI TAMURIM"
select select "Hatzalah Garages"
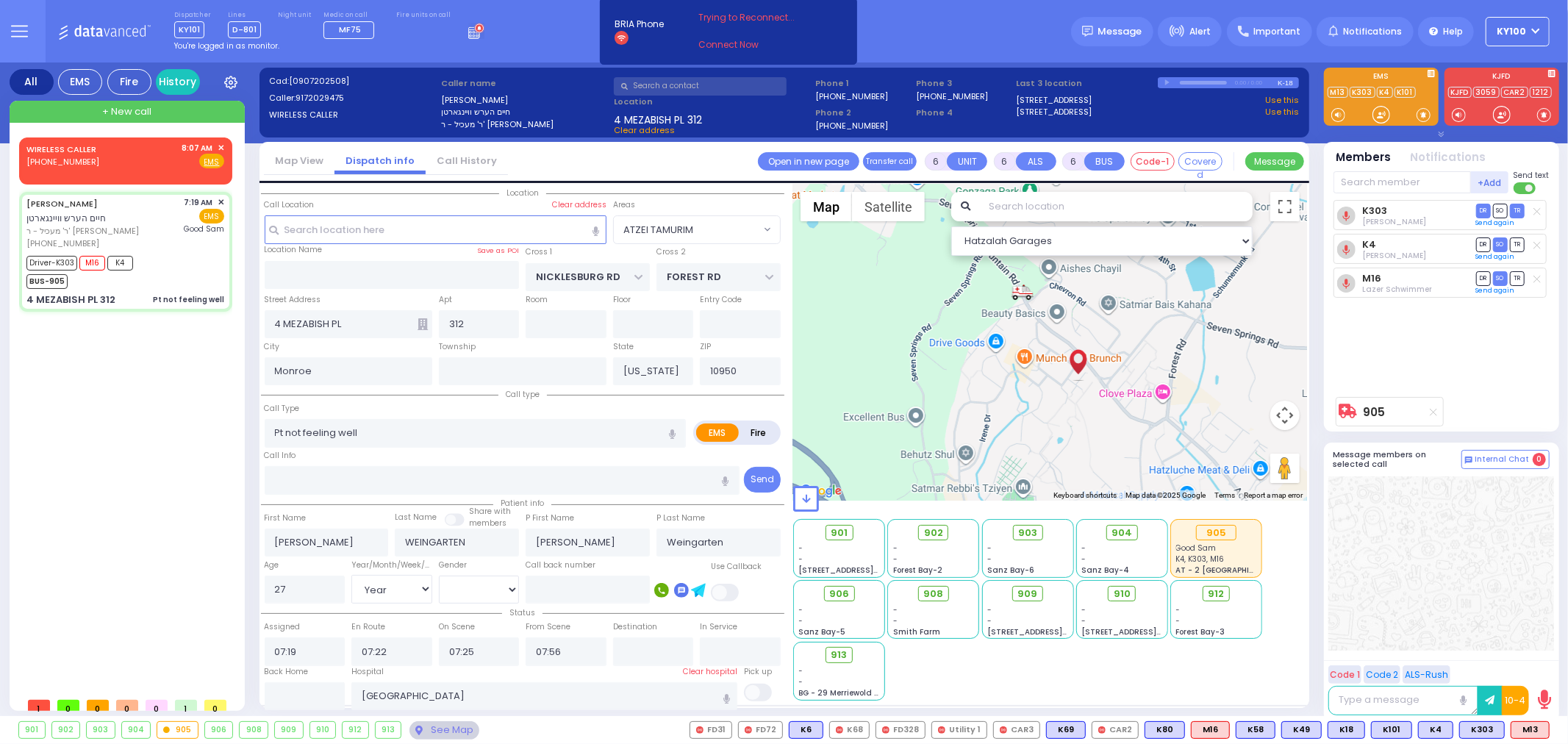
select select
radio input "true"
select select "Year"
select select "[DEMOGRAPHIC_DATA]"
radio input "true"
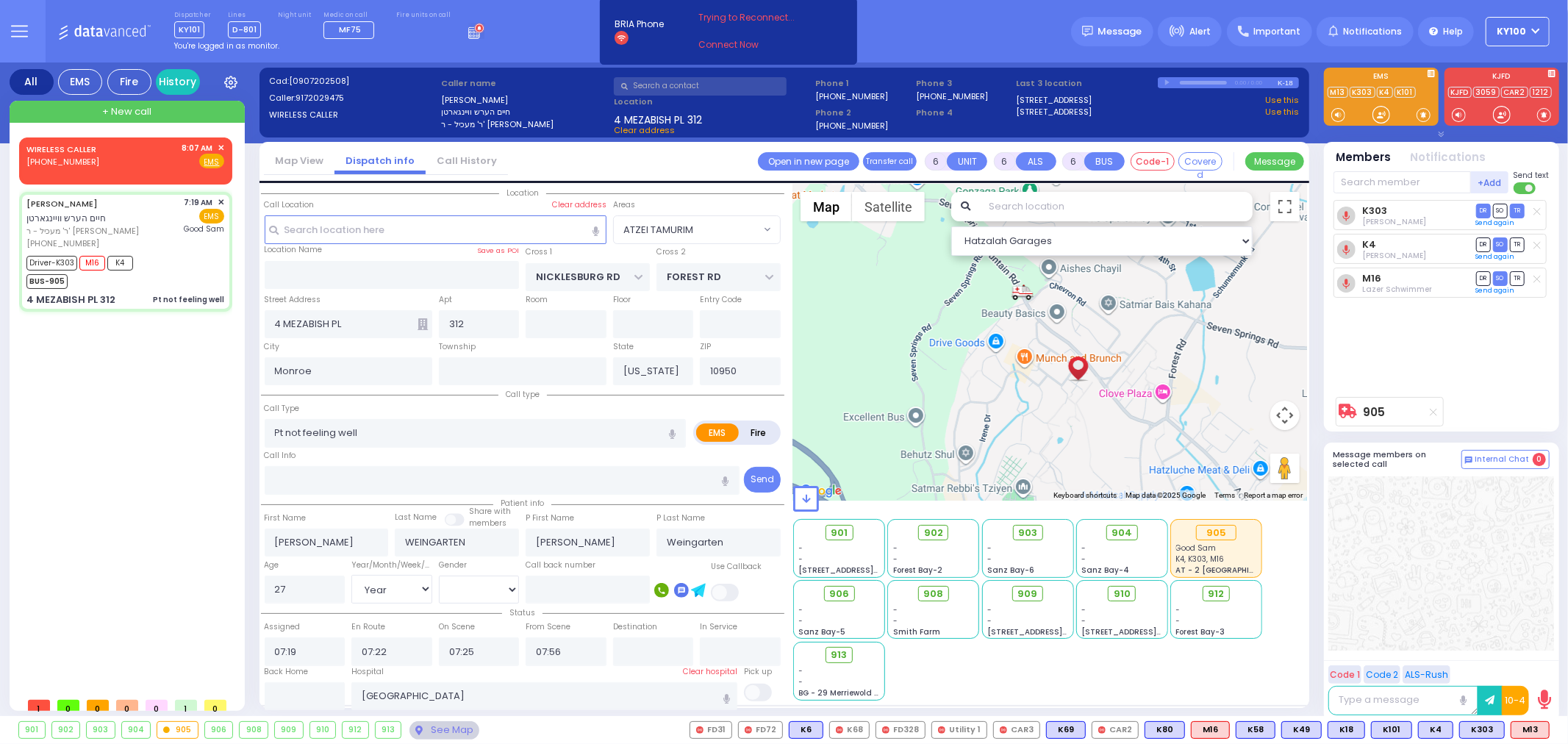
select select "Year"
select select "[DEMOGRAPHIC_DATA]"
radio input "true"
select select "Year"
select select "[DEMOGRAPHIC_DATA]"
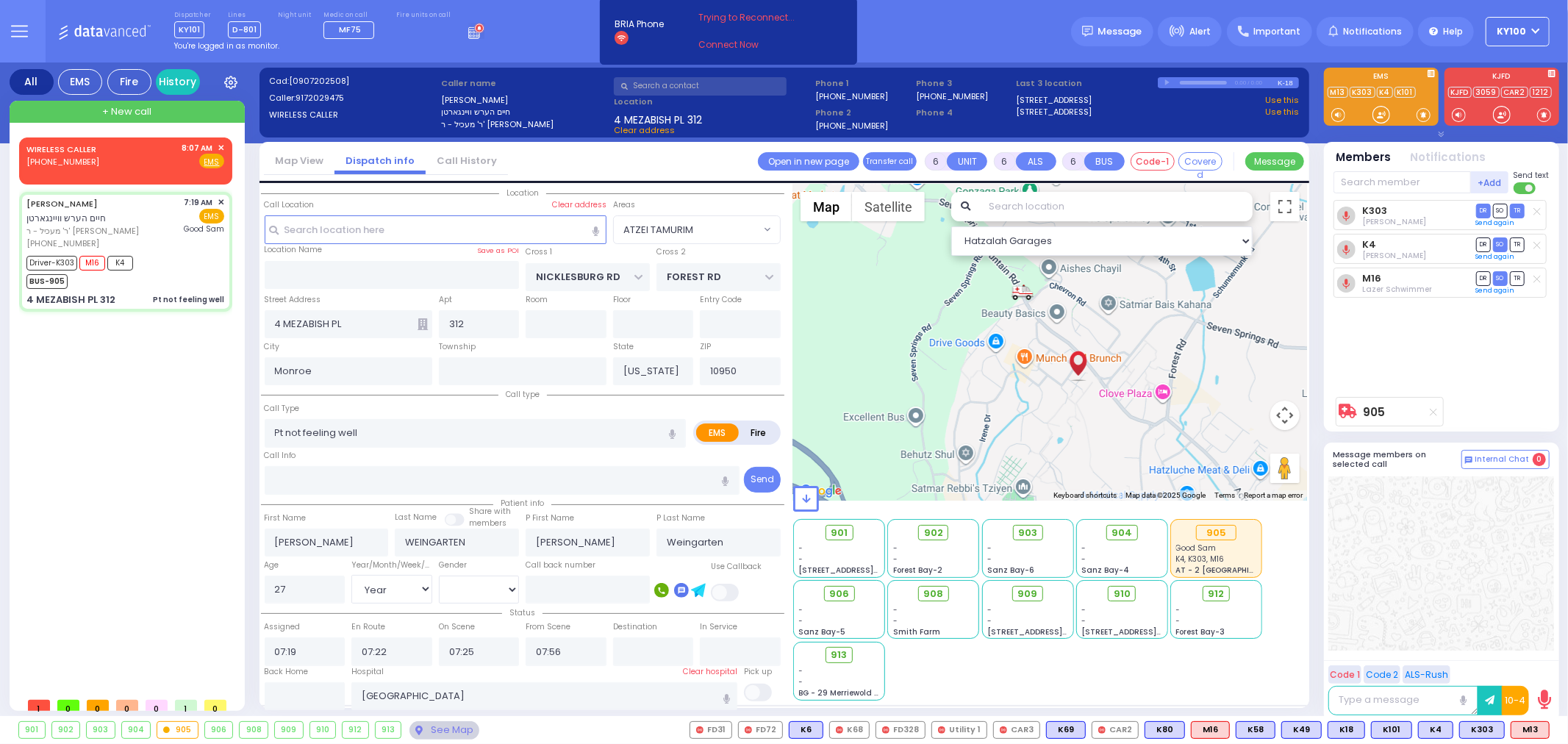
radio input "true"
select select "Year"
select select "[DEMOGRAPHIC_DATA]"
